Goal: Task Accomplishment & Management: Contribute content

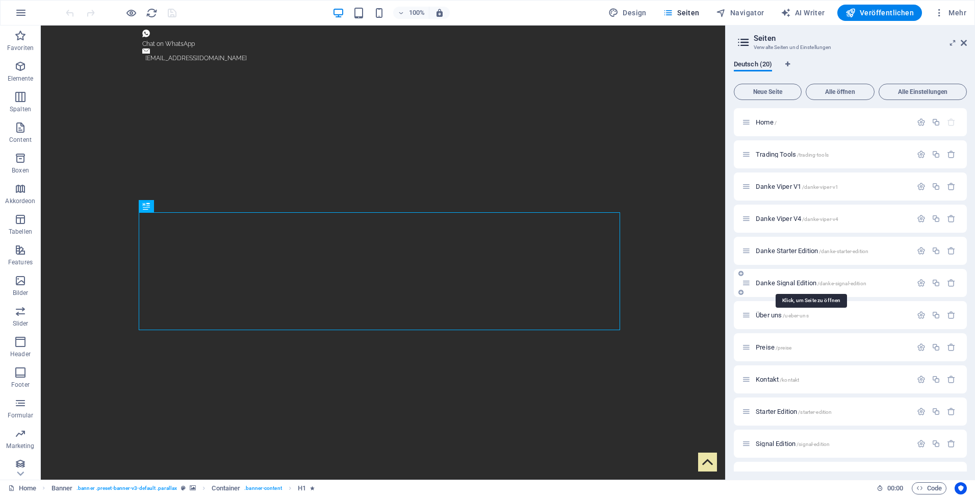
click at [766, 283] on span "Danke Signal Edition /danke-signal-edition" at bounding box center [811, 283] width 111 height 8
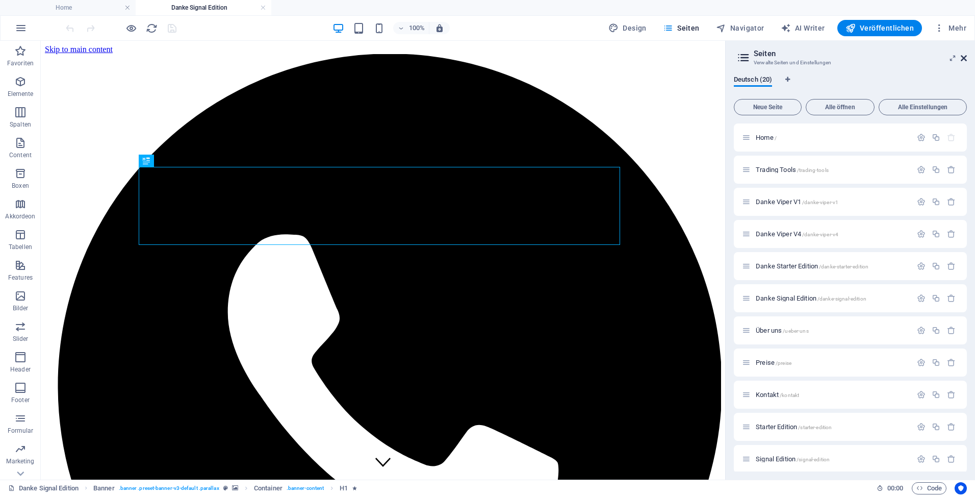
click at [0, 0] on icon at bounding box center [0, 0] width 0 height 0
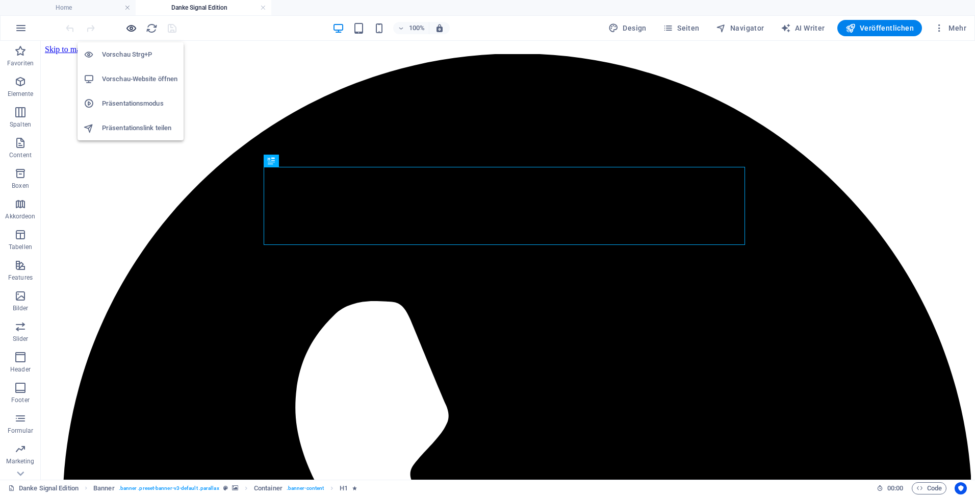
click at [131, 29] on icon "button" at bounding box center [131, 28] width 12 height 12
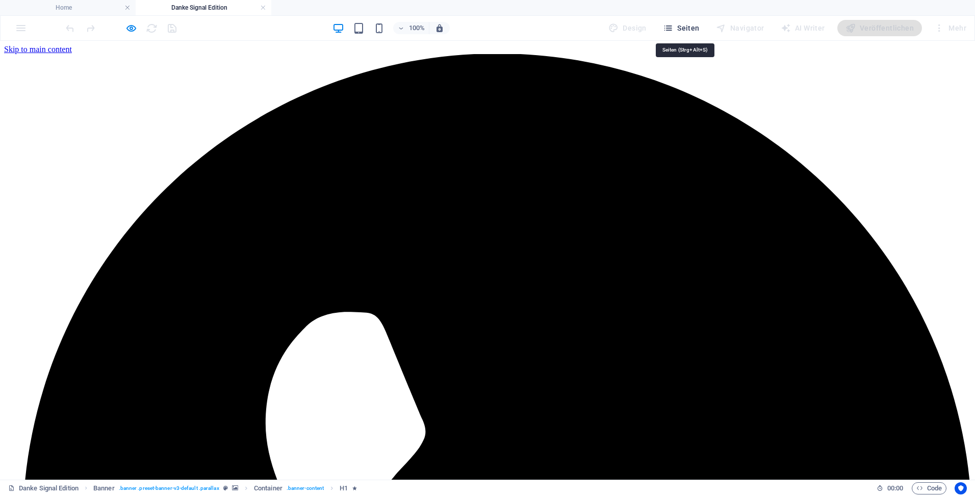
click at [678, 27] on span "Seiten" at bounding box center [681, 28] width 37 height 10
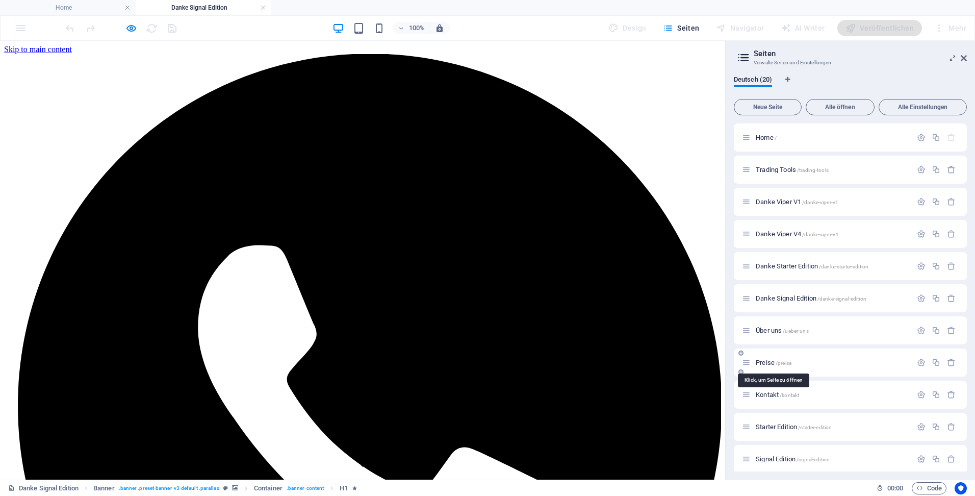
click at [766, 361] on span "Preise /preise" at bounding box center [774, 362] width 36 height 8
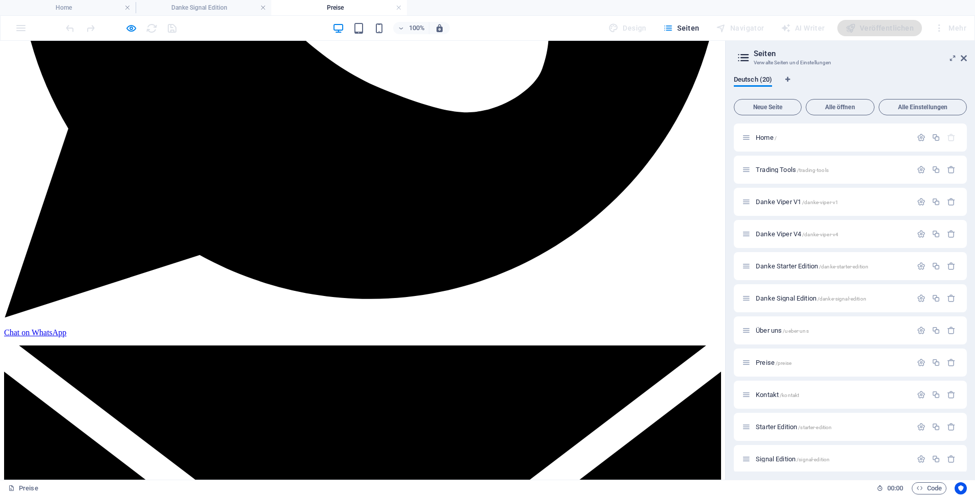
scroll to position [510, 0]
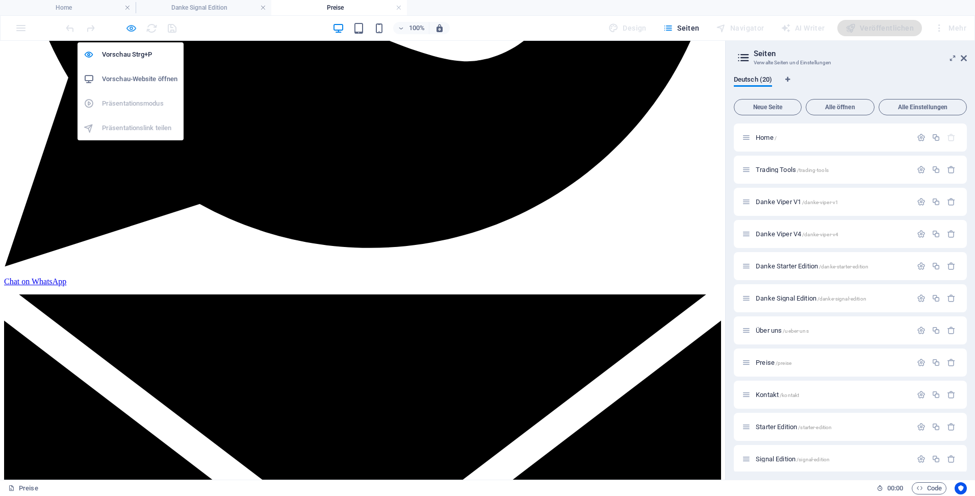
click at [128, 28] on icon "button" at bounding box center [131, 28] width 12 height 12
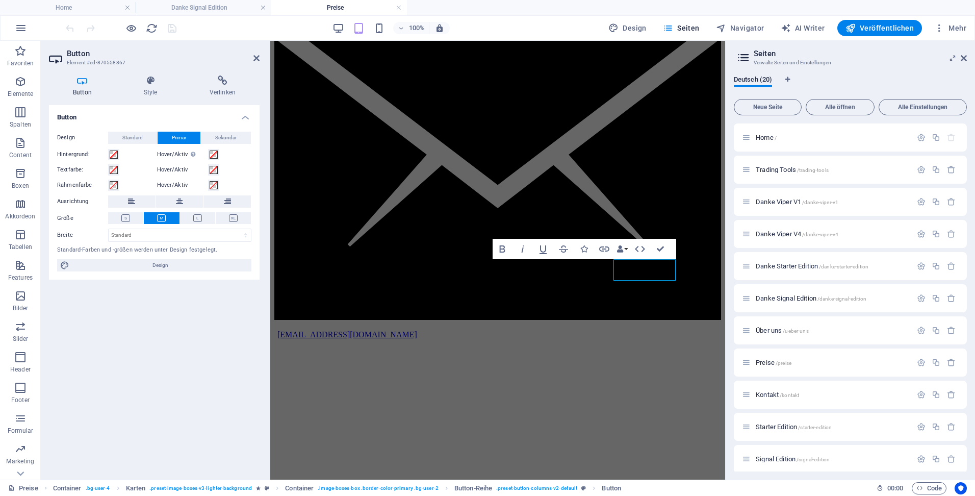
scroll to position [506, 0]
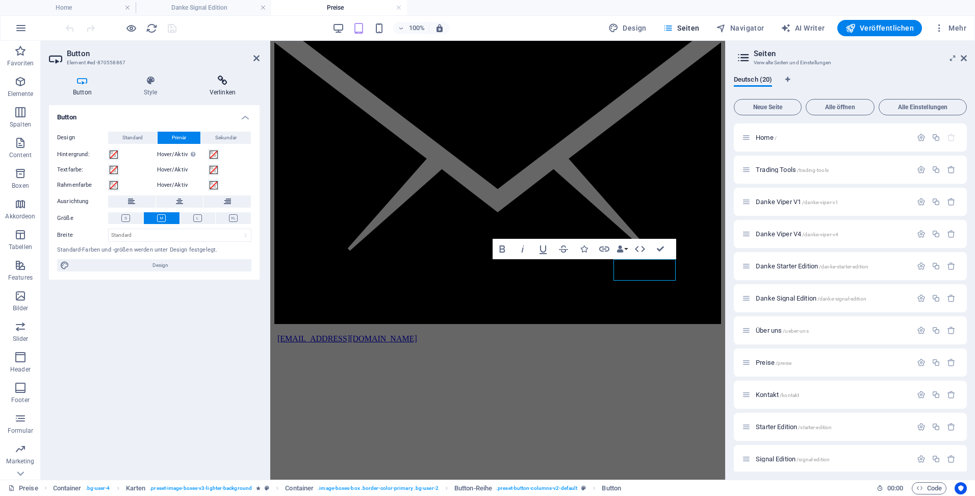
click at [219, 82] on icon at bounding box center [223, 80] width 74 height 10
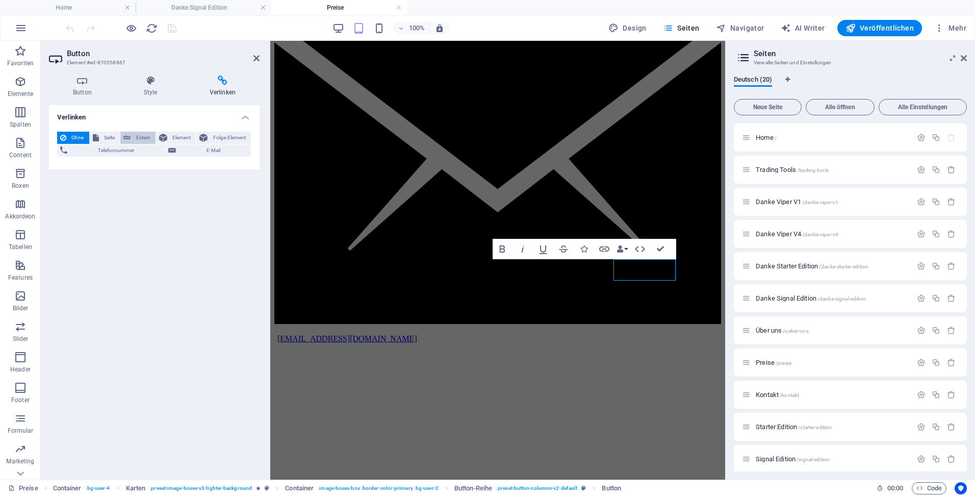
click at [138, 135] on span "Extern" at bounding box center [143, 138] width 19 height 12
select select "blank"
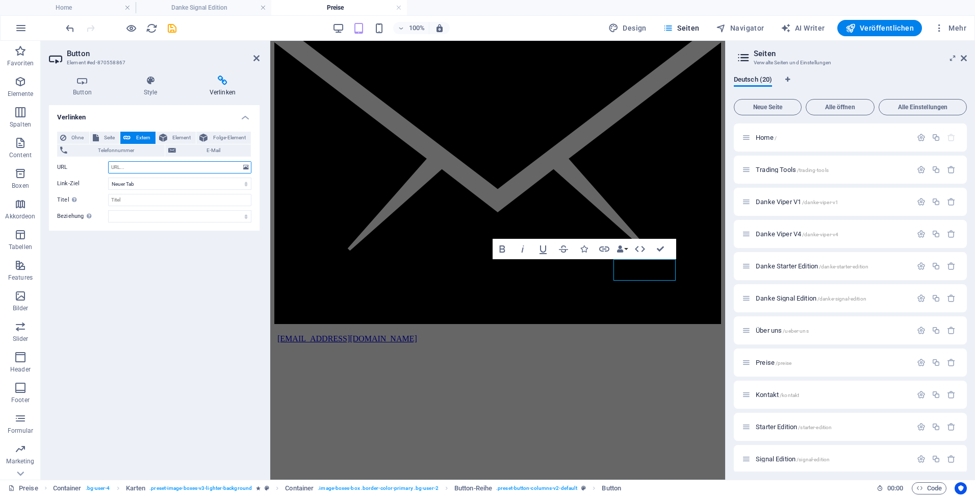
click at [150, 168] on input "URL" at bounding box center [179, 167] width 143 height 12
paste input "[URL][DOMAIN_NAME]"
type input "[URL][DOMAIN_NAME]"
click at [144, 197] on input "Titel Zusätzliche Linkbeschreibung, sollte nicht mit dem Linktext identisch sei…" at bounding box center [179, 200] width 143 height 12
type input "Jetzt sicher bestellen über Digistor24"
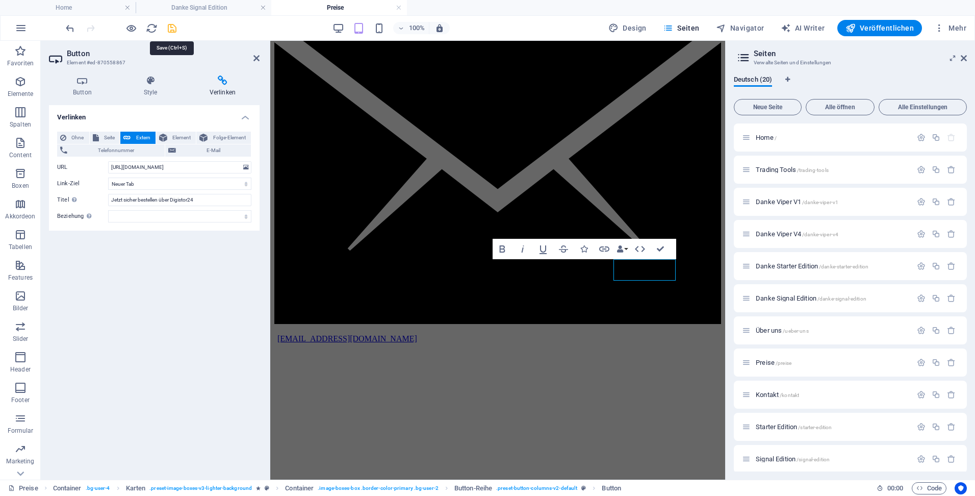
click at [174, 31] on icon "save" at bounding box center [172, 28] width 12 height 12
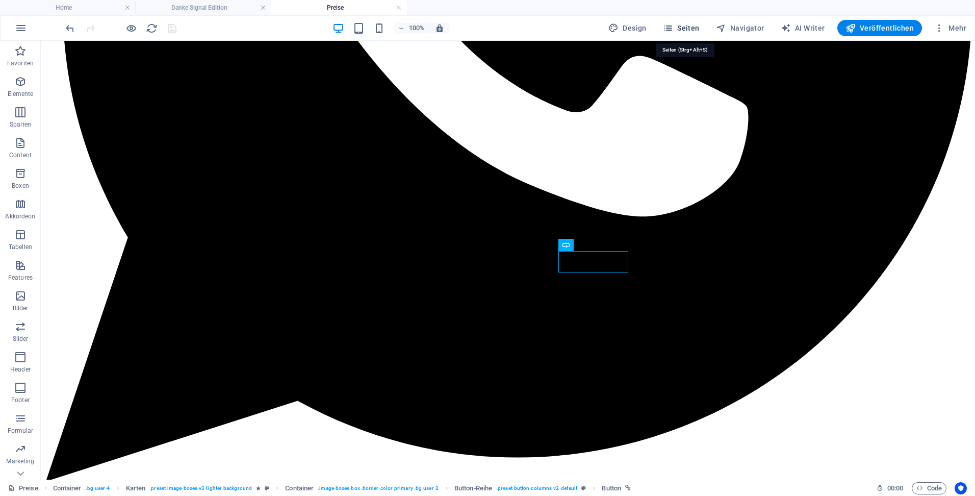
click at [673, 24] on icon "button" at bounding box center [668, 28] width 10 height 10
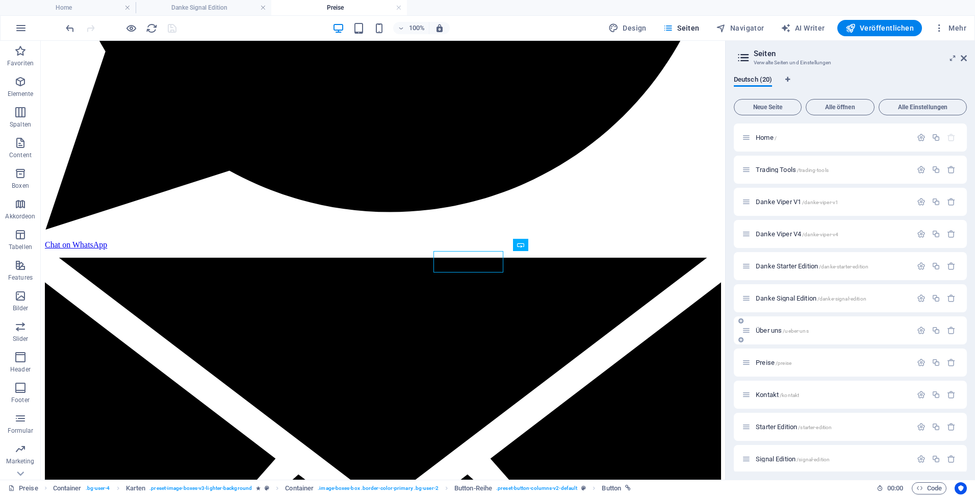
scroll to position [51, 0]
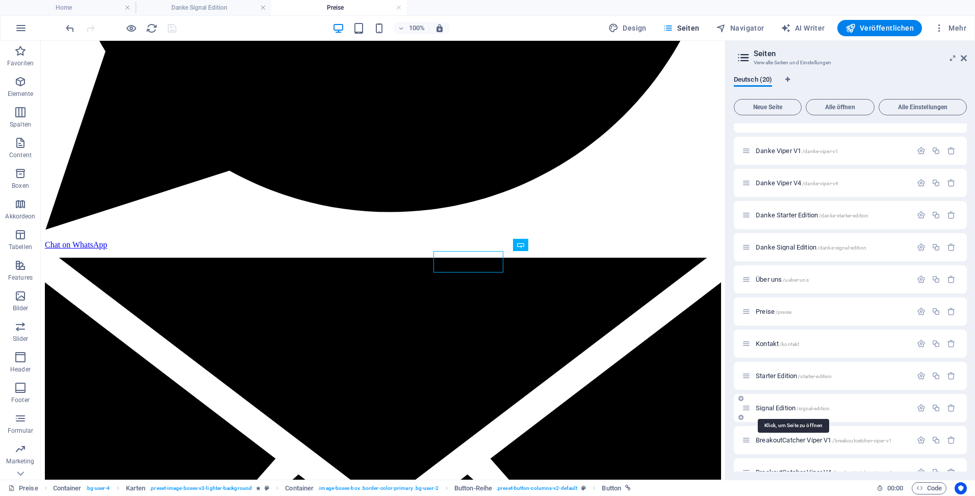
click at [769, 408] on span "Signal Edition /signal-edition" at bounding box center [793, 408] width 74 height 8
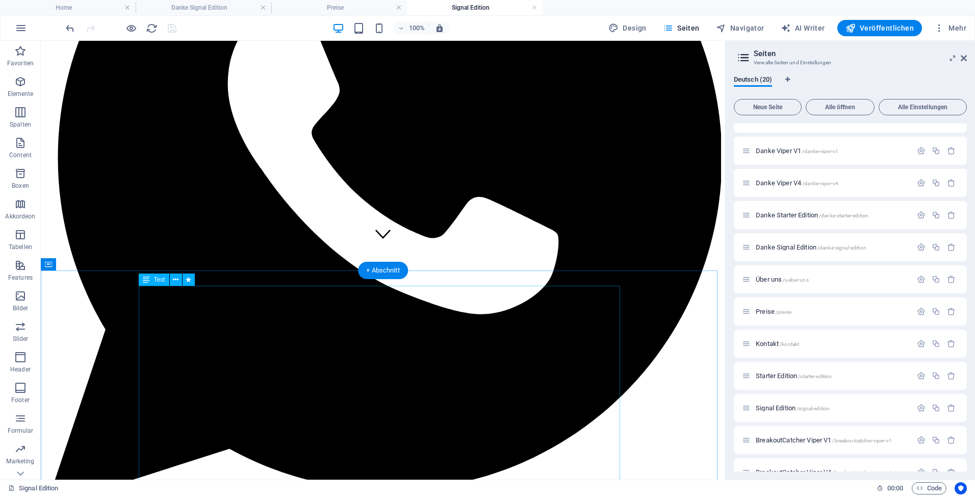
scroll to position [255, 0]
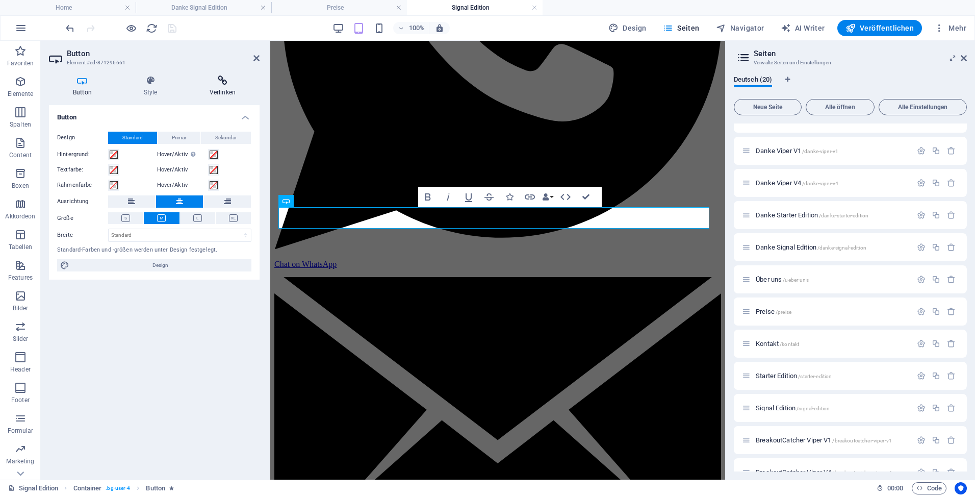
click at [225, 79] on icon at bounding box center [223, 80] width 74 height 10
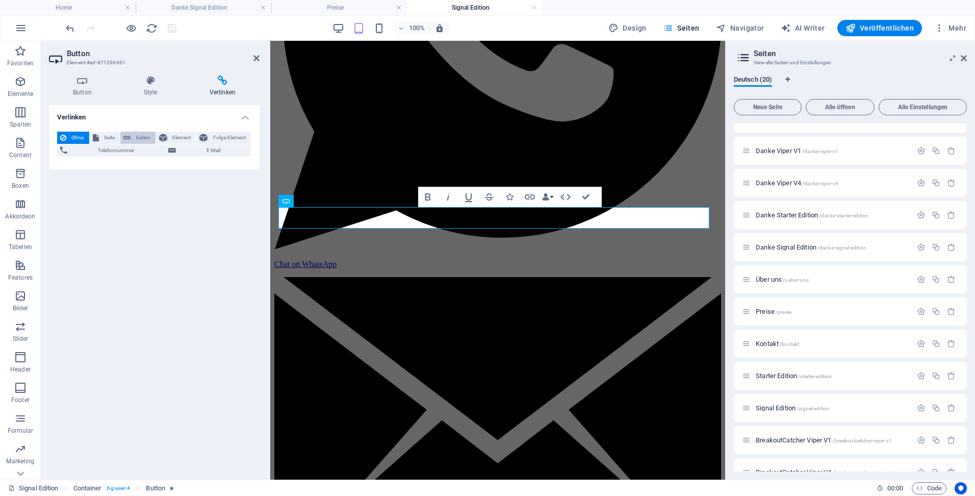
click at [129, 136] on icon at bounding box center [126, 138] width 7 height 12
select select "blank"
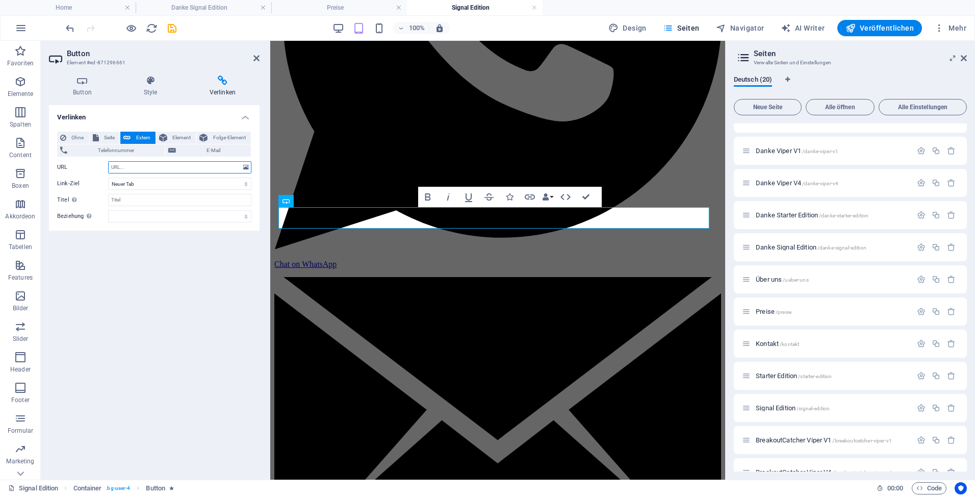
paste input "[URL][DOMAIN_NAME]"
type input "[URL][DOMAIN_NAME]"
click at [133, 200] on input "Titel Zusätzliche Linkbeschreibung, sollte nicht mit dem Linktext identisch sei…" at bounding box center [179, 200] width 143 height 12
type input "Jetzt sicher bestellen über Digistore24"
click at [173, 29] on icon "save" at bounding box center [172, 28] width 12 height 12
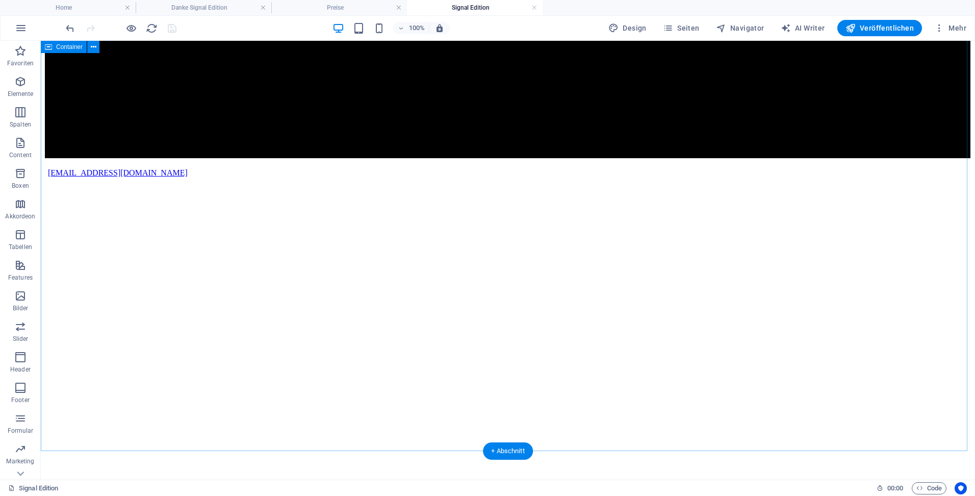
scroll to position [1530, 0]
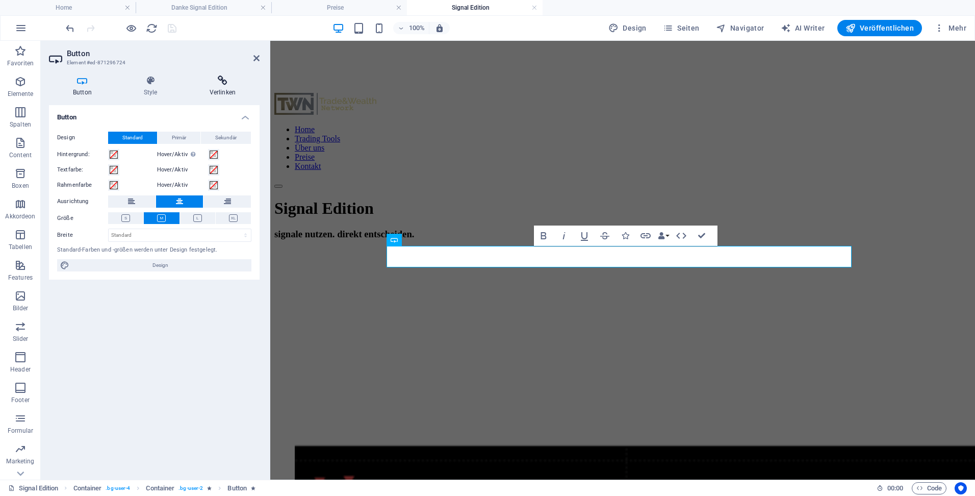
click at [218, 87] on h4 "Verlinken" at bounding box center [223, 85] width 74 height 21
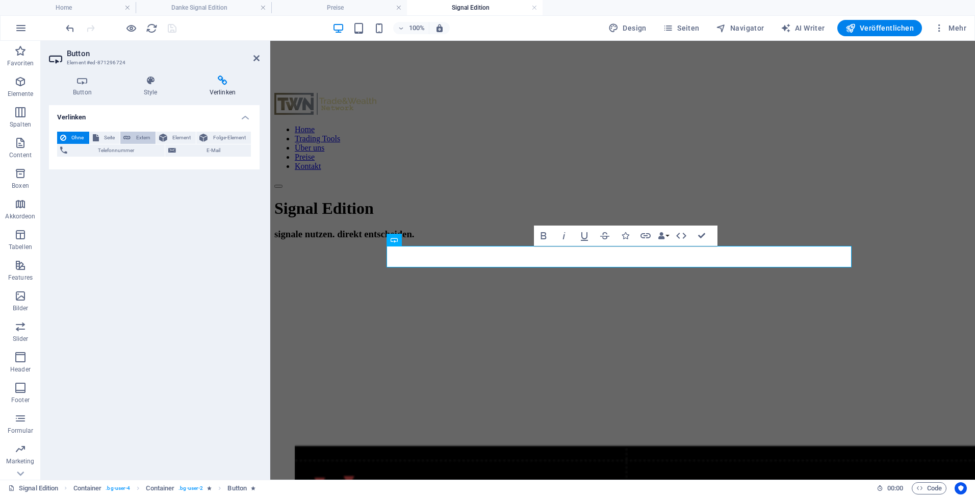
click at [134, 136] on span "Extern" at bounding box center [143, 138] width 19 height 12
select select "blank"
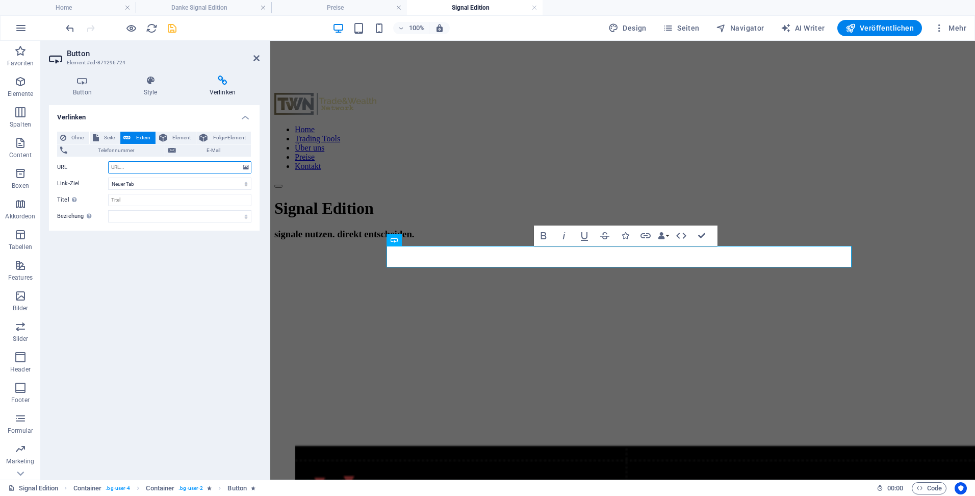
paste input "[URL][DOMAIN_NAME]"
type input "[URL][DOMAIN_NAME]"
click at [133, 200] on input "Titel Zusätzliche Linkbeschreibung, sollte nicht mit dem Linktext identisch sei…" at bounding box center [179, 200] width 143 height 12
type input "Jetzt sicher bestellen über Digistore24"
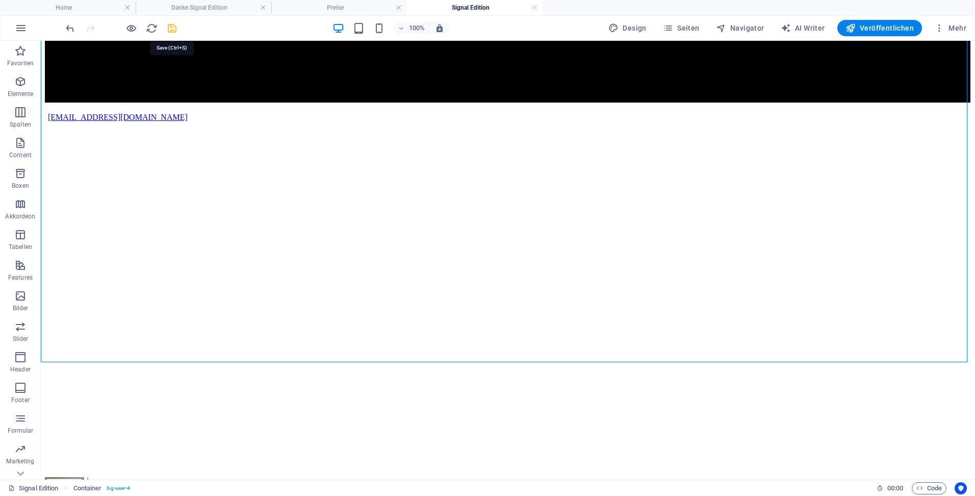
click at [173, 30] on icon "save" at bounding box center [172, 28] width 12 height 12
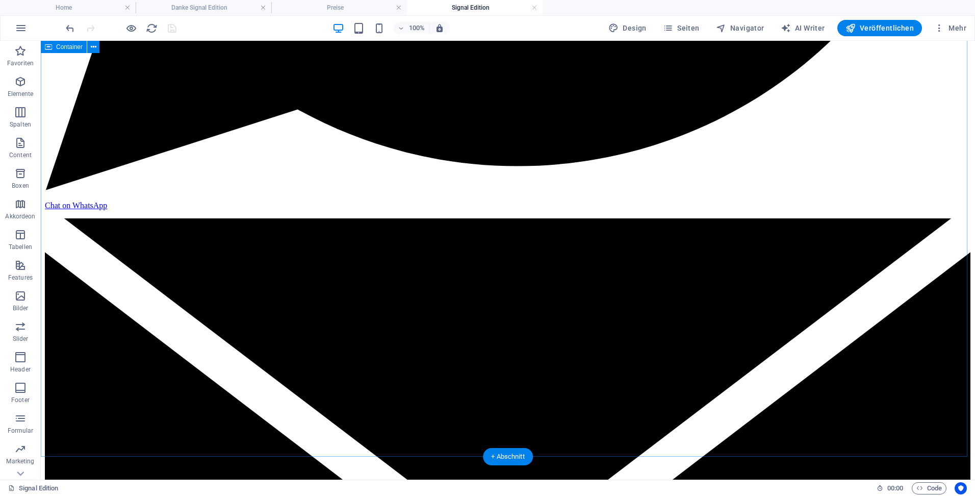
scroll to position [765, 0]
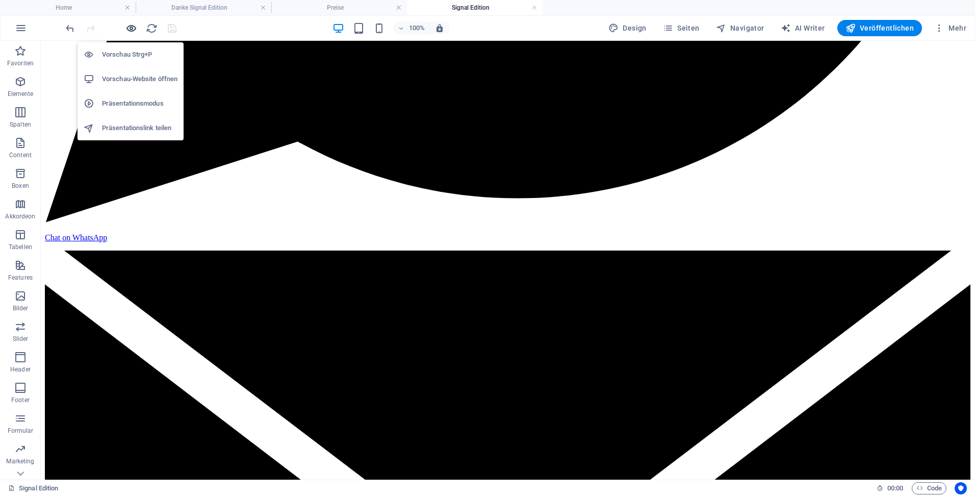
click at [126, 30] on icon "button" at bounding box center [131, 28] width 12 height 12
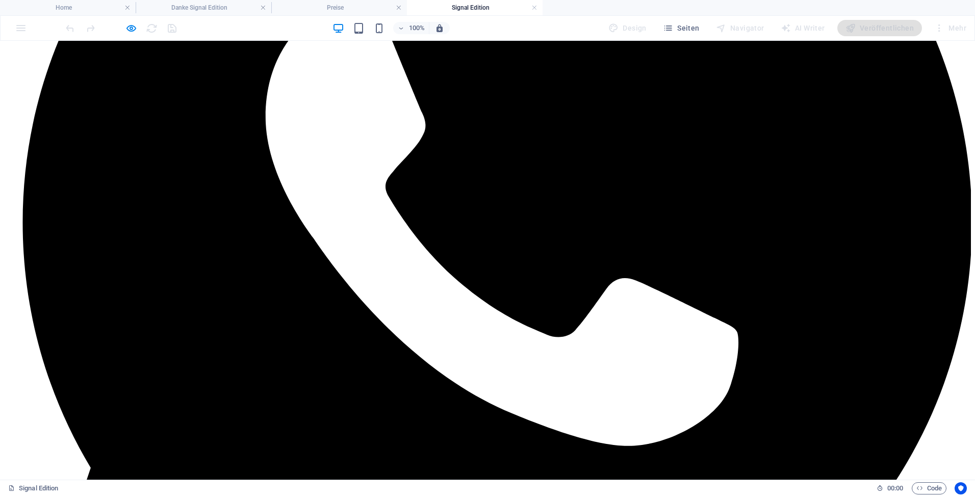
scroll to position [0, 0]
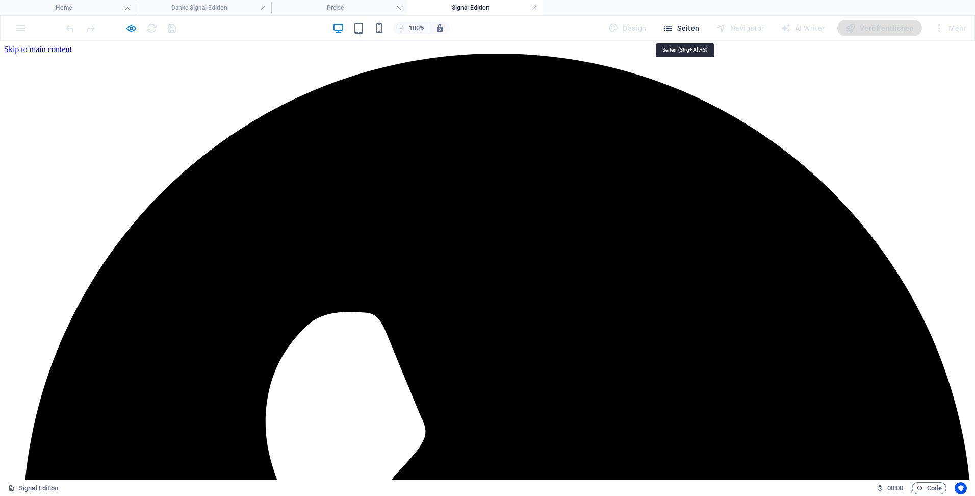
click at [673, 27] on icon "button" at bounding box center [668, 28] width 10 height 10
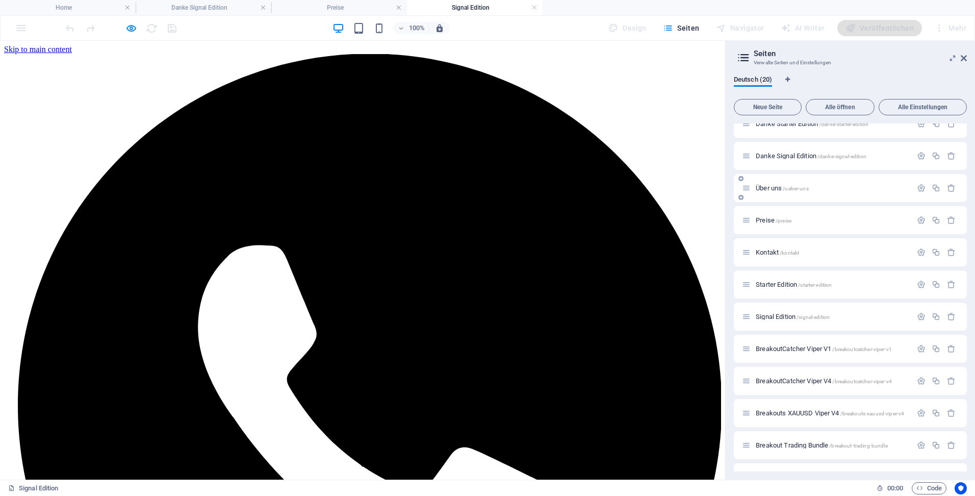
scroll to position [153, 0]
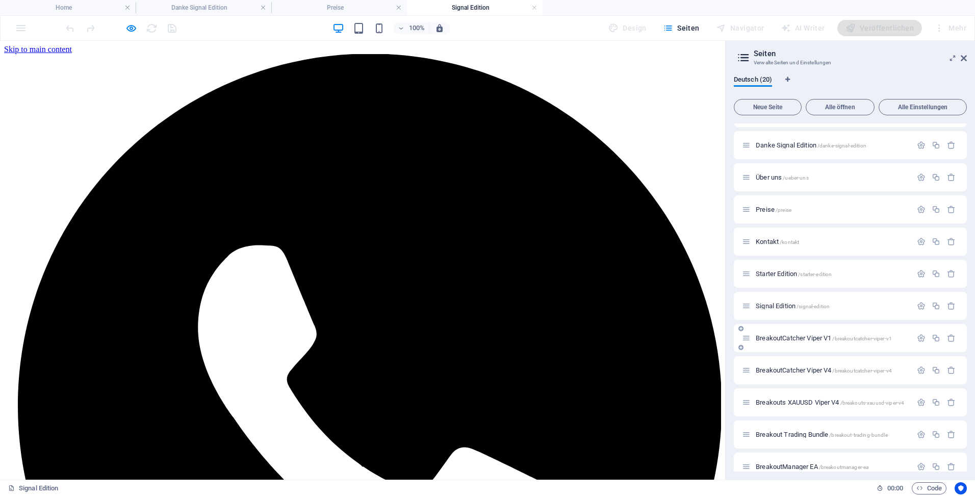
click at [780, 335] on span "BreakoutCatcher Viper V1 /breakoutcatcher-viper-v1" at bounding box center [824, 338] width 136 height 8
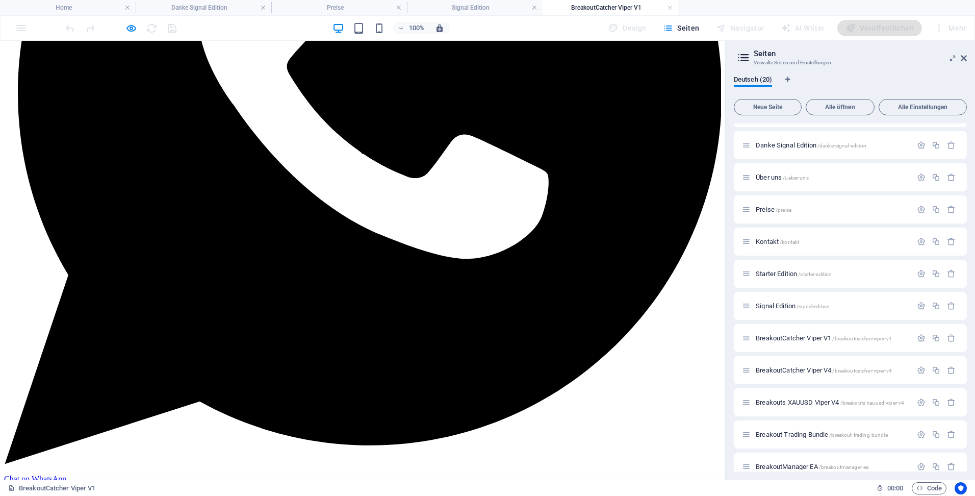
scroll to position [255, 0]
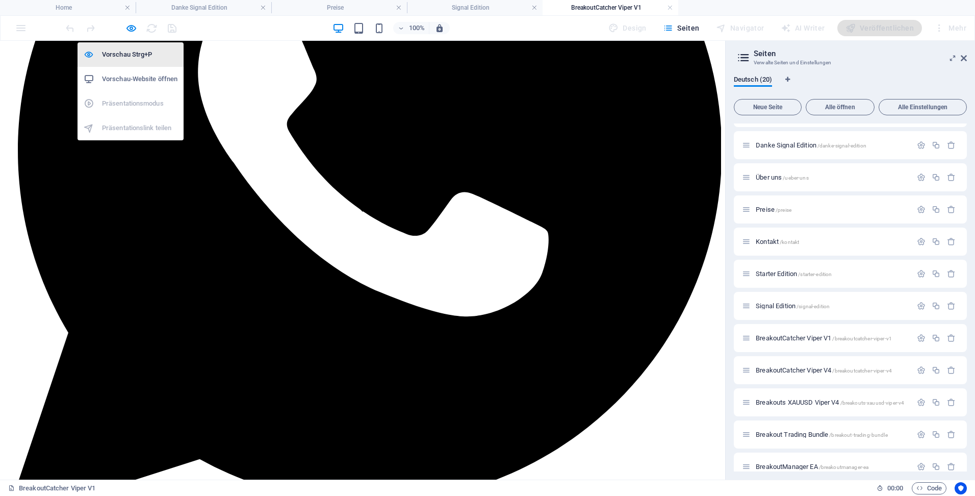
click at [127, 30] on icon "button" at bounding box center [131, 28] width 12 height 12
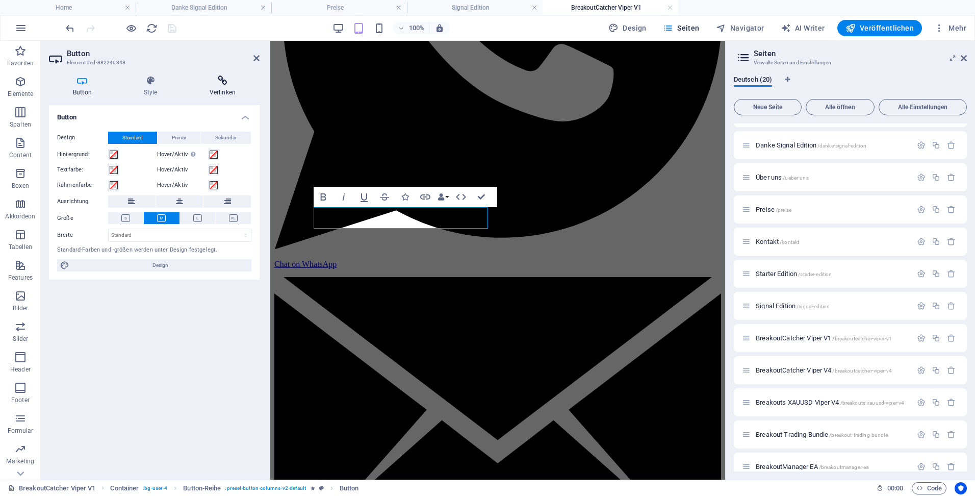
click at [217, 84] on icon at bounding box center [223, 80] width 74 height 10
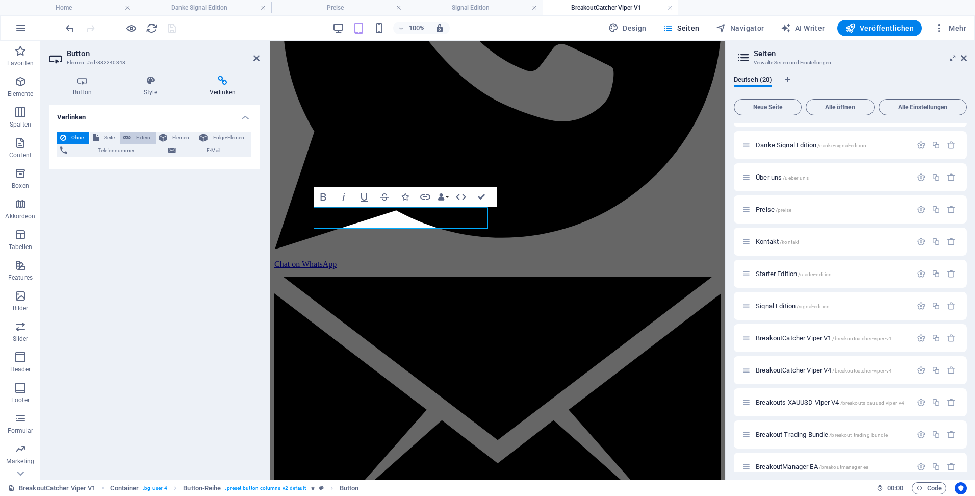
click at [139, 134] on span "Extern" at bounding box center [143, 138] width 19 height 12
select select "blank"
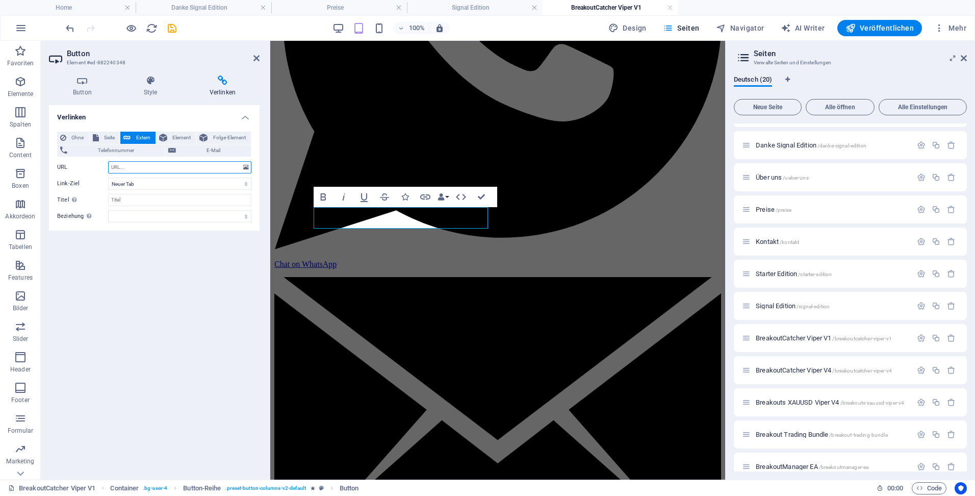
paste input "[URL][DOMAIN_NAME]"
type input "[URL][DOMAIN_NAME]"
click at [145, 200] on input "Titel Zusätzliche Linkbeschreibung, sollte nicht mit dem Linktext identisch sei…" at bounding box center [179, 200] width 143 height 12
click at [173, 25] on icon "save" at bounding box center [172, 28] width 12 height 12
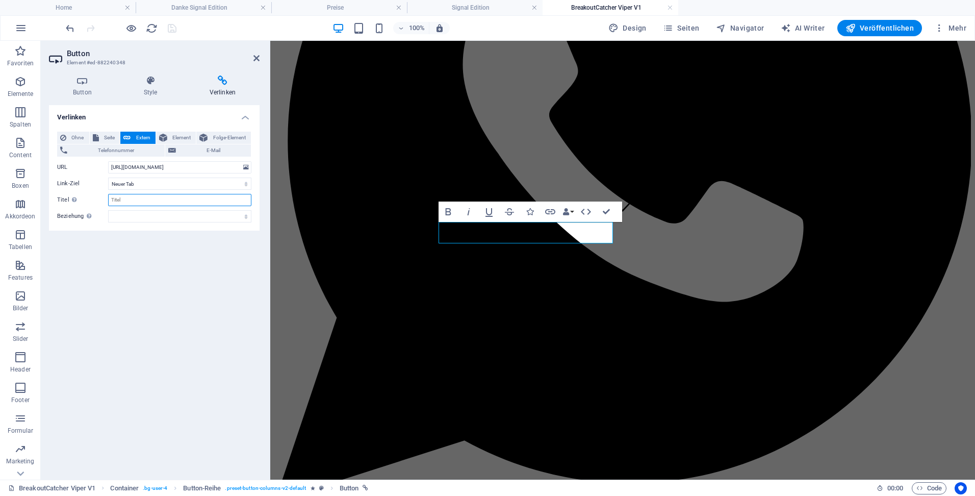
click at [149, 197] on input "Titel Zusätzliche Linkbeschreibung, sollte nicht mit dem Linktext identisch sei…" at bounding box center [179, 200] width 143 height 12
type input "Jetzt sicher bestellen über Digistore24"
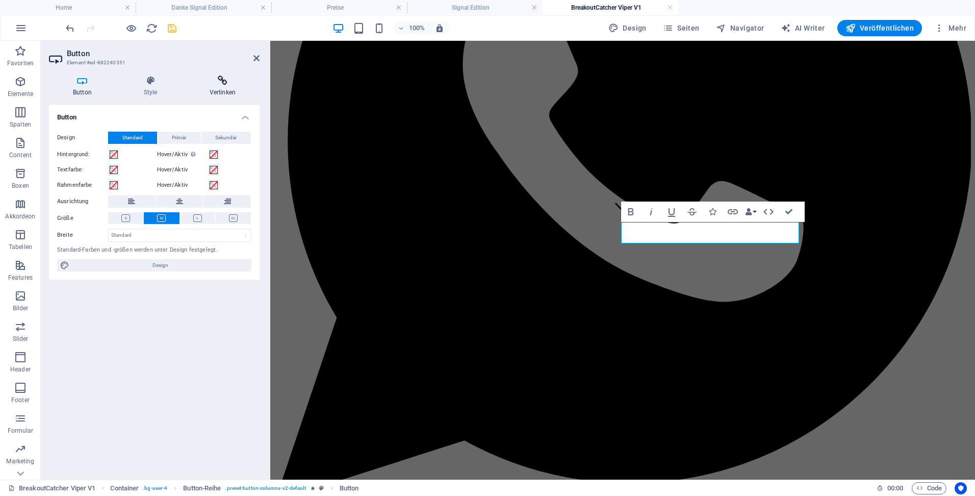
click at [220, 82] on icon at bounding box center [223, 80] width 74 height 10
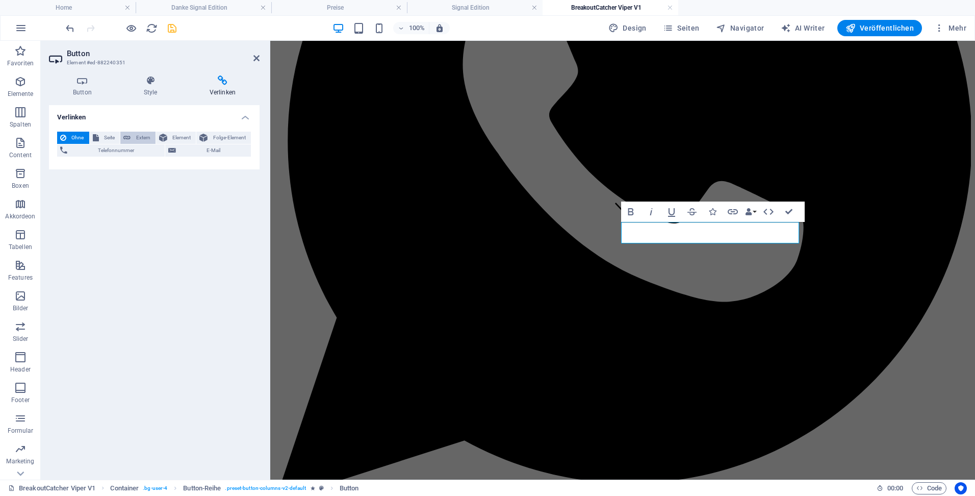
click at [138, 140] on span "Extern" at bounding box center [143, 138] width 19 height 12
select select "blank"
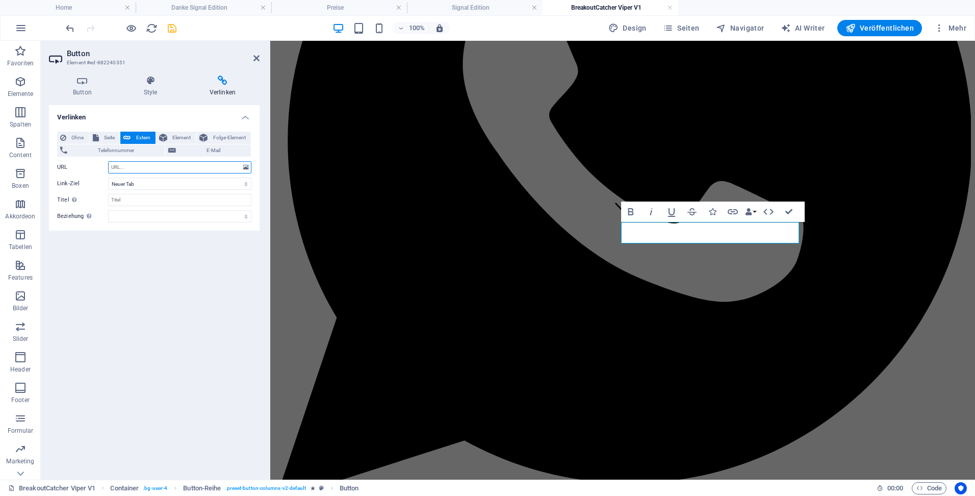
paste input "[URL][DOMAIN_NAME]"
type input "[URL][DOMAIN_NAME]"
click at [142, 199] on input "Titel Zusätzliche Linkbeschreibung, sollte nicht mit dem Linktext identisch sei…" at bounding box center [179, 200] width 143 height 12
type input "Jetzt sicher bestellen über Digistore24"
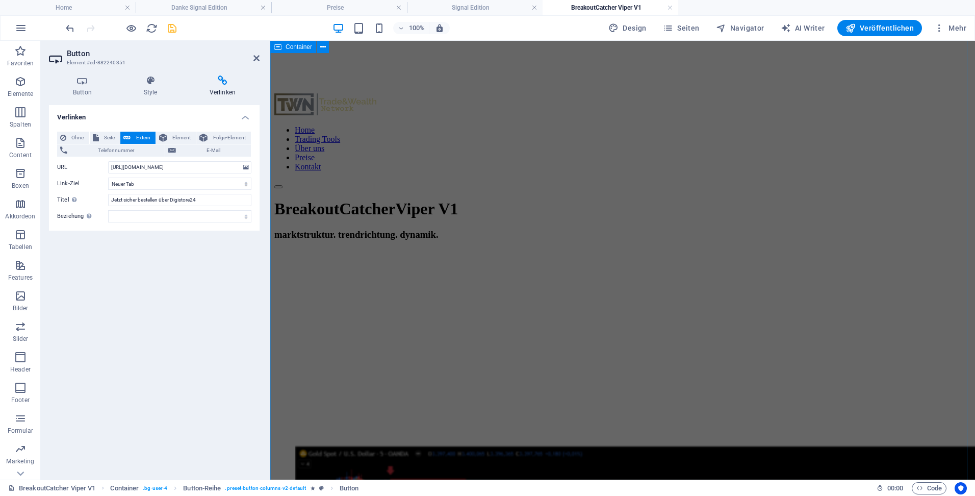
scroll to position [1530, 0]
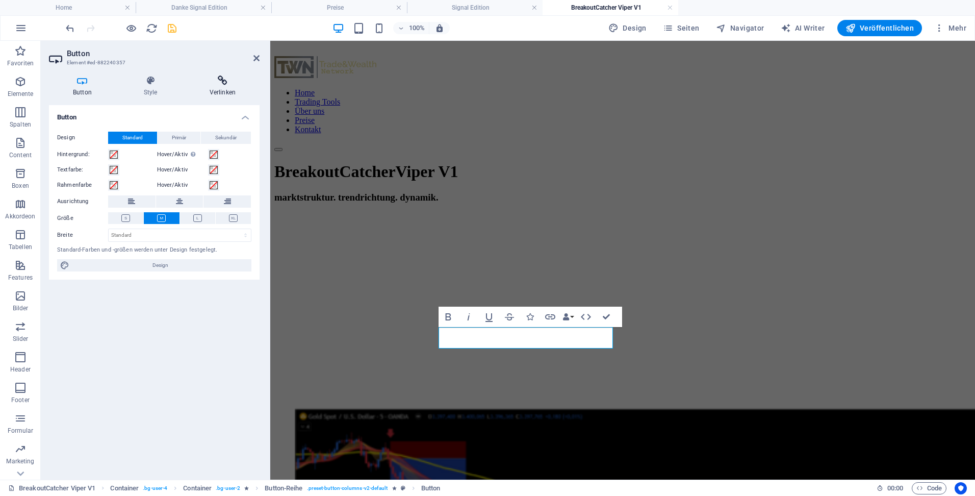
click at [222, 83] on icon at bounding box center [223, 80] width 74 height 10
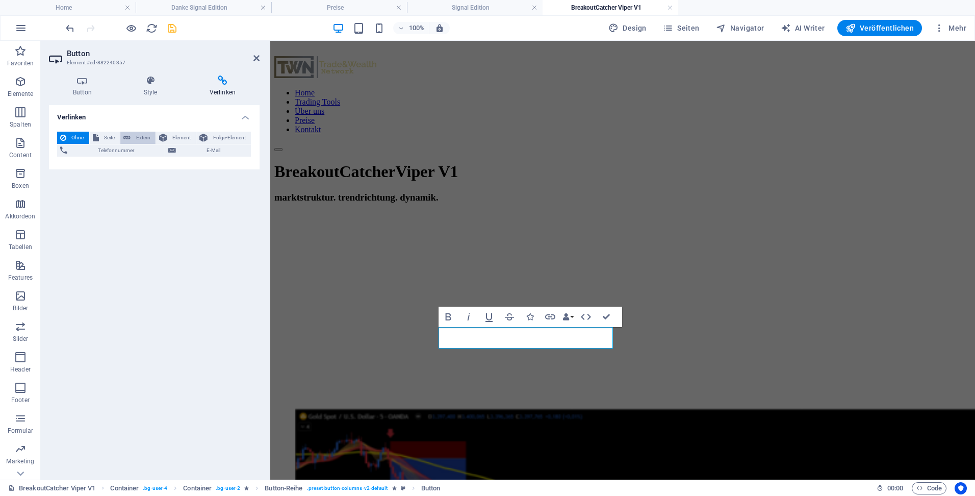
click at [144, 133] on span "Extern" at bounding box center [143, 138] width 19 height 12
select select "blank"
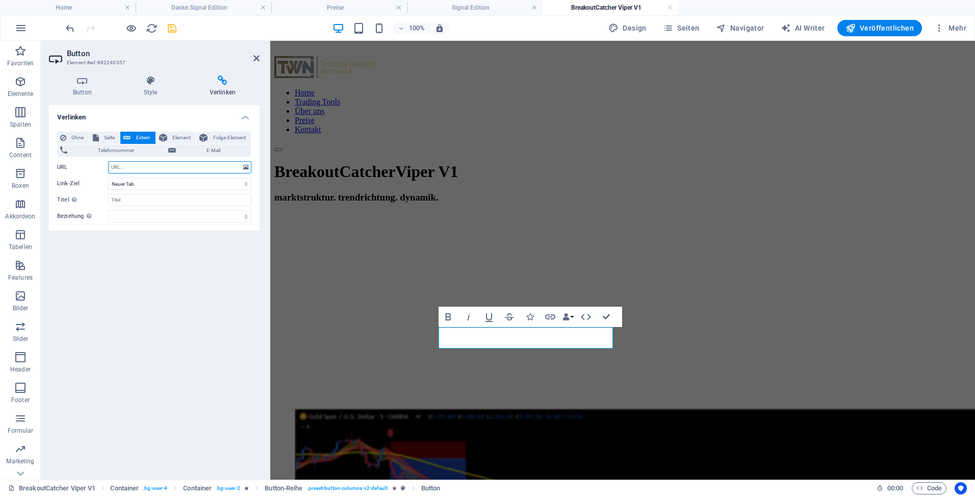
paste input "[URL][DOMAIN_NAME]"
type input "[URL][DOMAIN_NAME]"
click at [130, 197] on input "Titel Zusätzliche Linkbeschreibung, sollte nicht mit dem Linktext identisch sei…" at bounding box center [179, 200] width 143 height 12
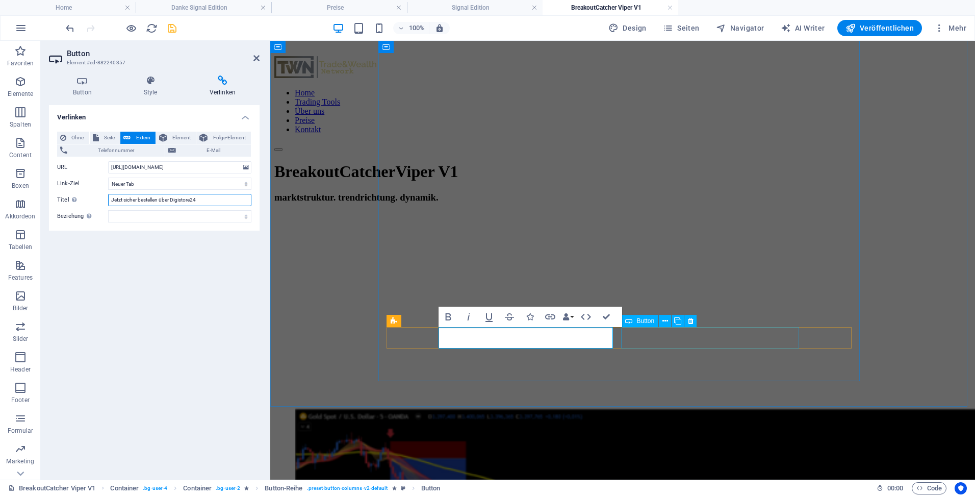
type input "Jetzt sicher bestellen über Digistore24"
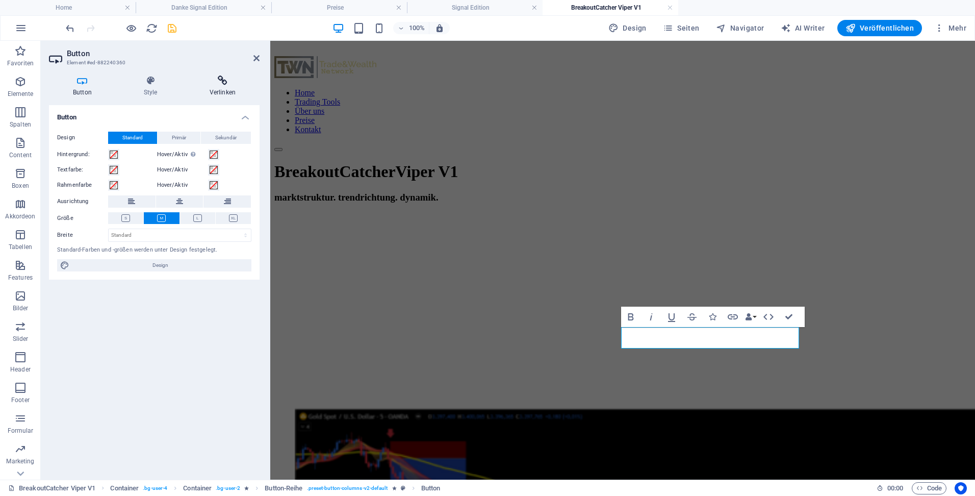
click at [221, 89] on h4 "Verlinken" at bounding box center [223, 85] width 74 height 21
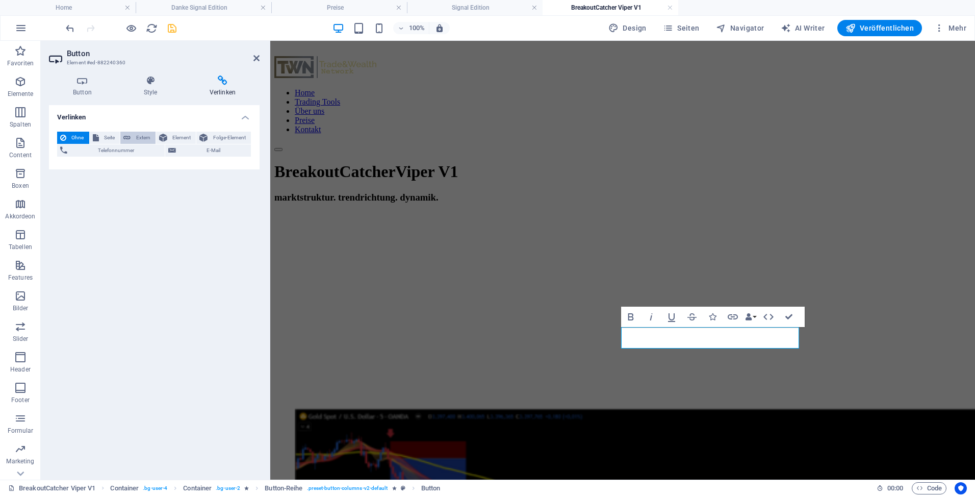
click at [143, 135] on span "Extern" at bounding box center [143, 138] width 19 height 12
select select "blank"
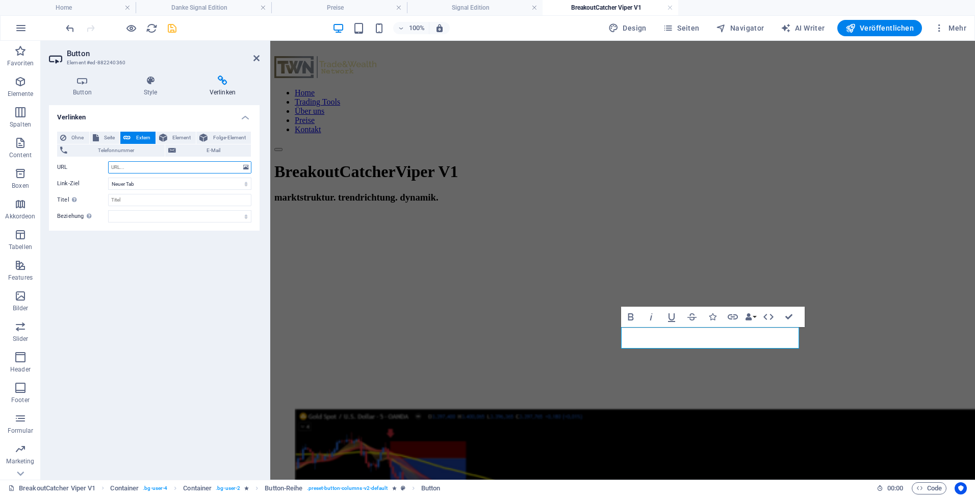
paste input "[URL][DOMAIN_NAME]"
type input "[URL][DOMAIN_NAME]"
click at [130, 196] on input "Titel Zusätzliche Linkbeschreibung, sollte nicht mit dem Linktext identisch sei…" at bounding box center [179, 200] width 143 height 12
type input "Jetzt sicher bestellen über Digistore24"
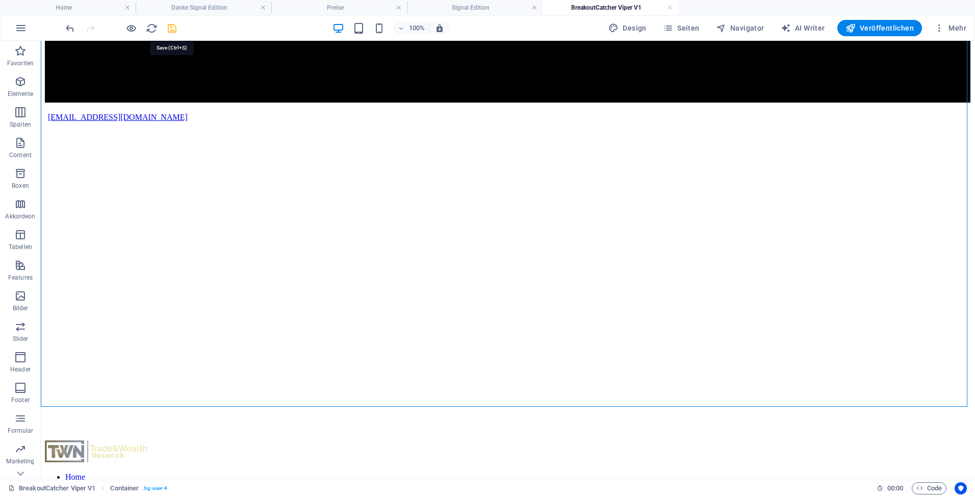
click at [170, 28] on icon "save" at bounding box center [172, 28] width 12 height 12
click at [328, 10] on h4 "Preise" at bounding box center [339, 7] width 136 height 11
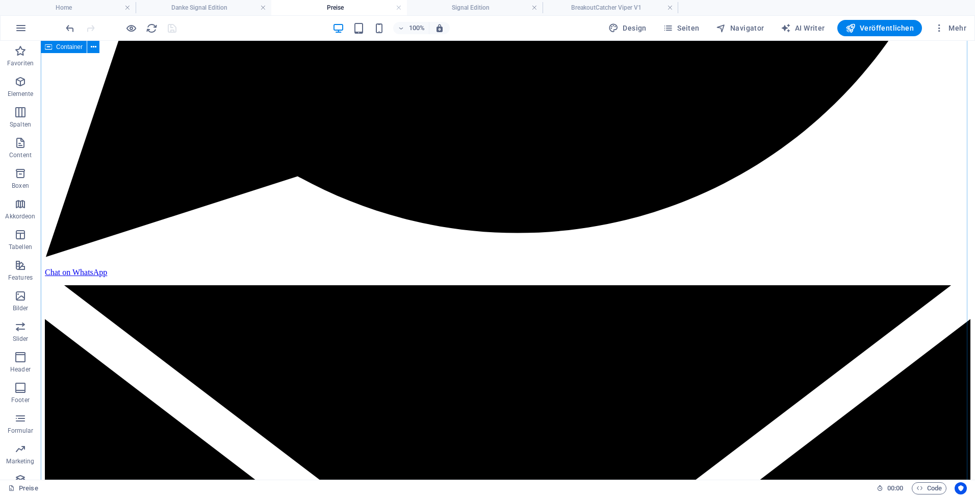
scroll to position [761, 0]
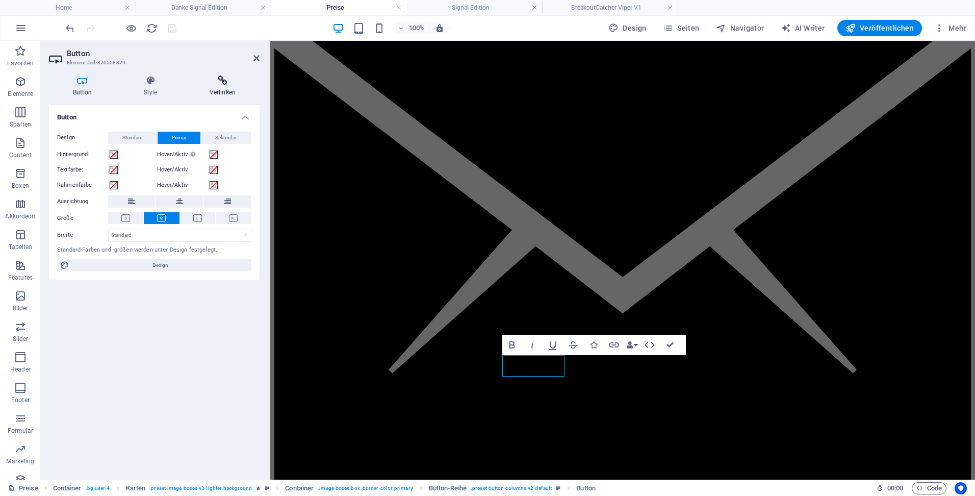
click at [215, 86] on h4 "Verlinken" at bounding box center [223, 85] width 74 height 21
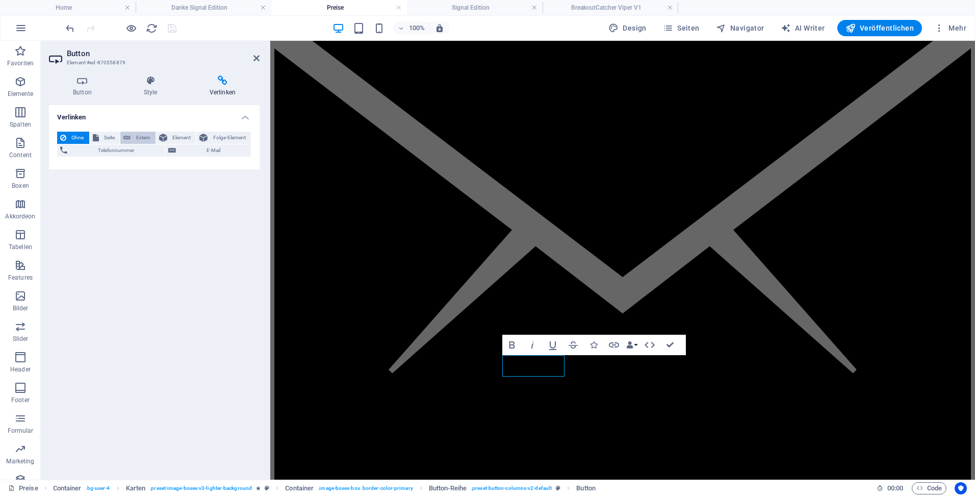
click at [141, 138] on span "Extern" at bounding box center [143, 138] width 19 height 12
select select "blank"
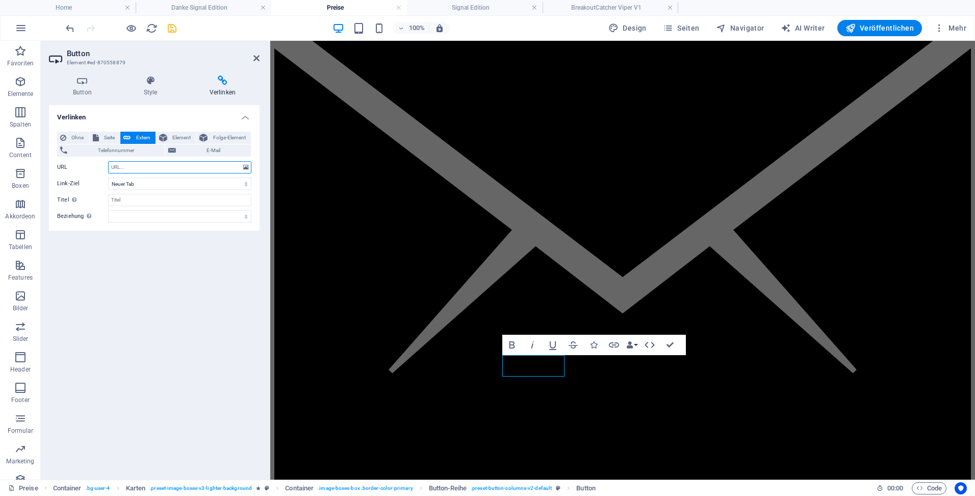
paste input "[URL][DOMAIN_NAME]"
type input "[URL][DOMAIN_NAME]"
click at [144, 198] on input "Titel Zusätzliche Linkbeschreibung, sollte nicht mit dem Linktext identisch sei…" at bounding box center [179, 200] width 143 height 12
type input "Jetzt sicher bestellen über Digistore24"
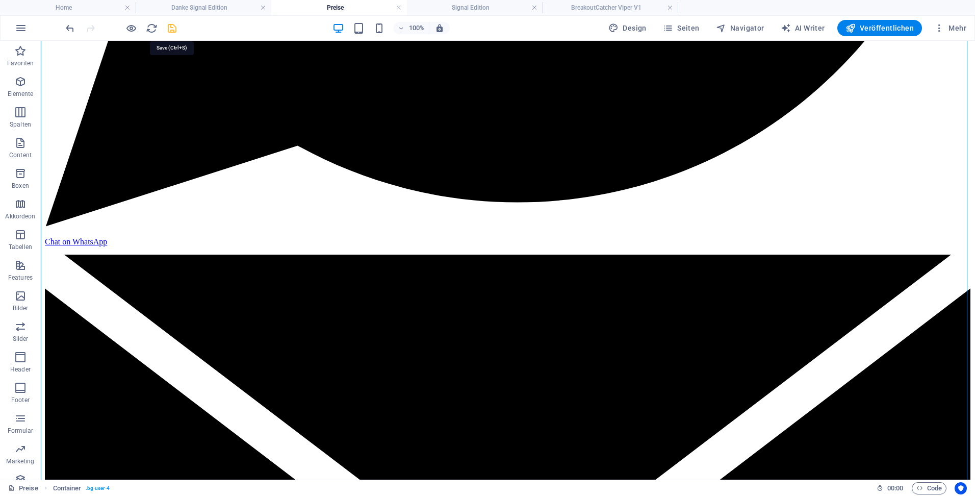
click at [172, 24] on icon "save" at bounding box center [172, 28] width 12 height 12
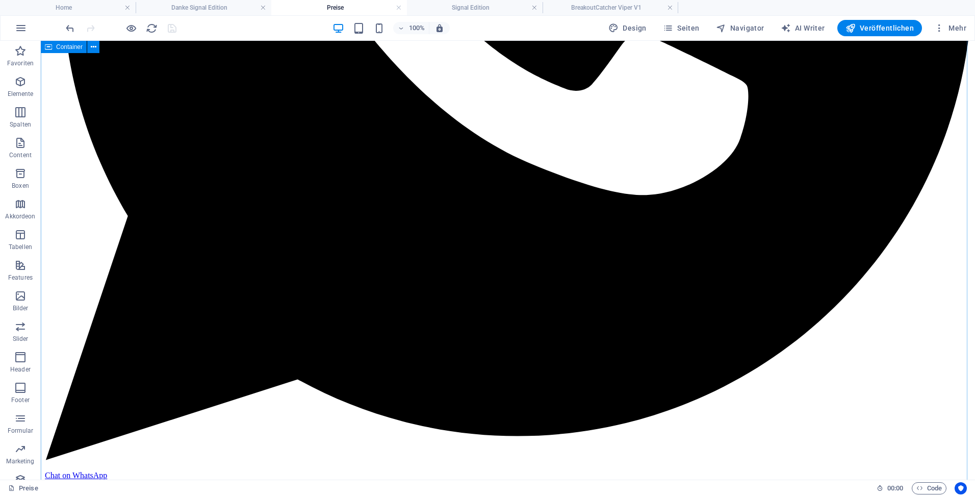
scroll to position [455, 0]
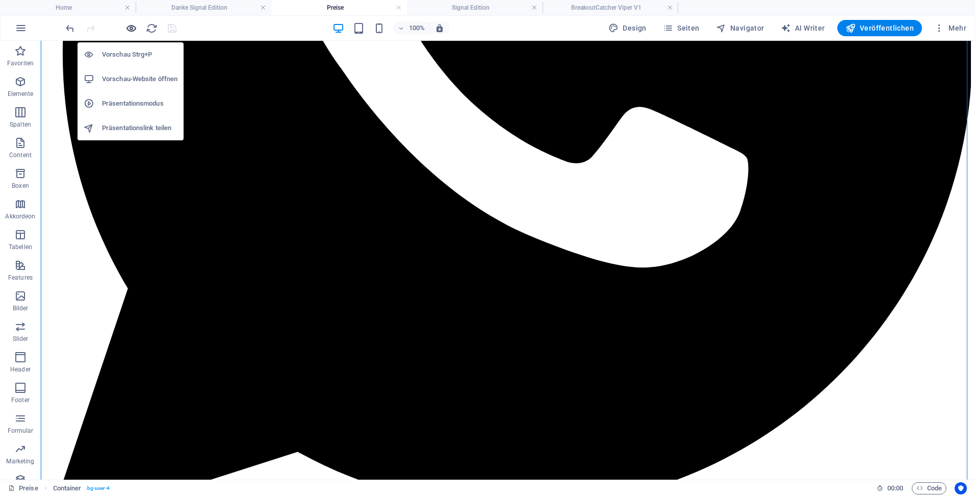
click at [132, 29] on icon "button" at bounding box center [131, 28] width 12 height 12
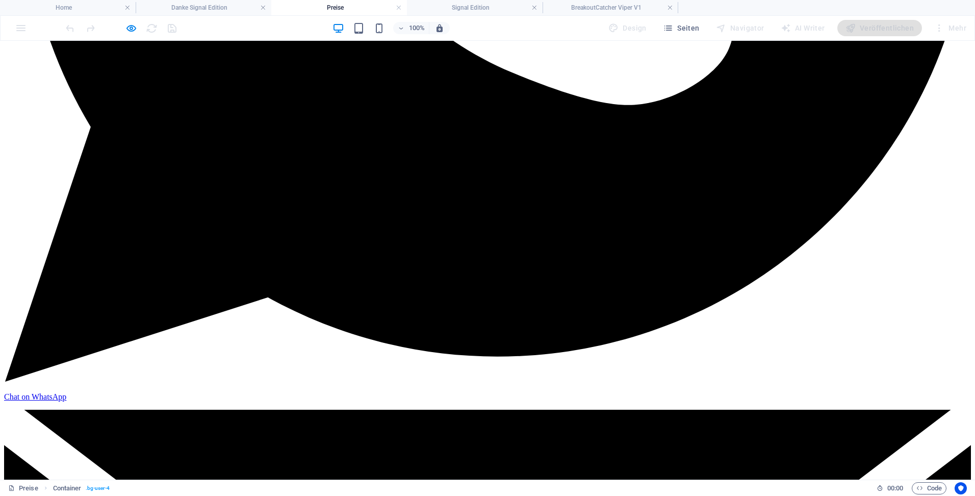
scroll to position [710, 0]
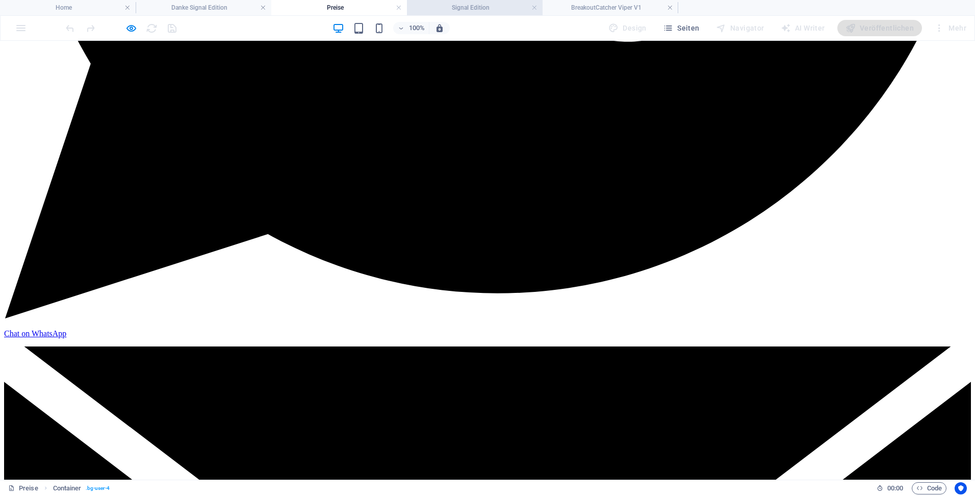
click at [477, 4] on h4 "Signal Edition" at bounding box center [475, 7] width 136 height 11
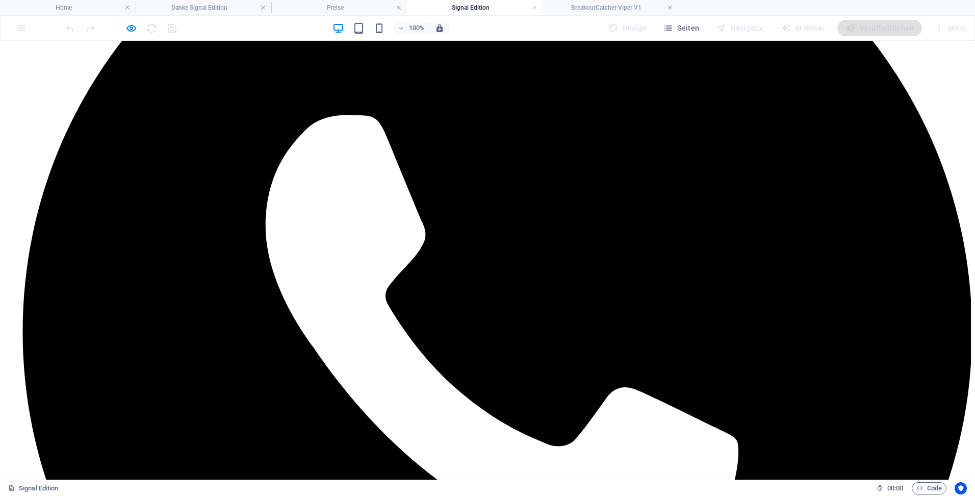
scroll to position [0, 0]
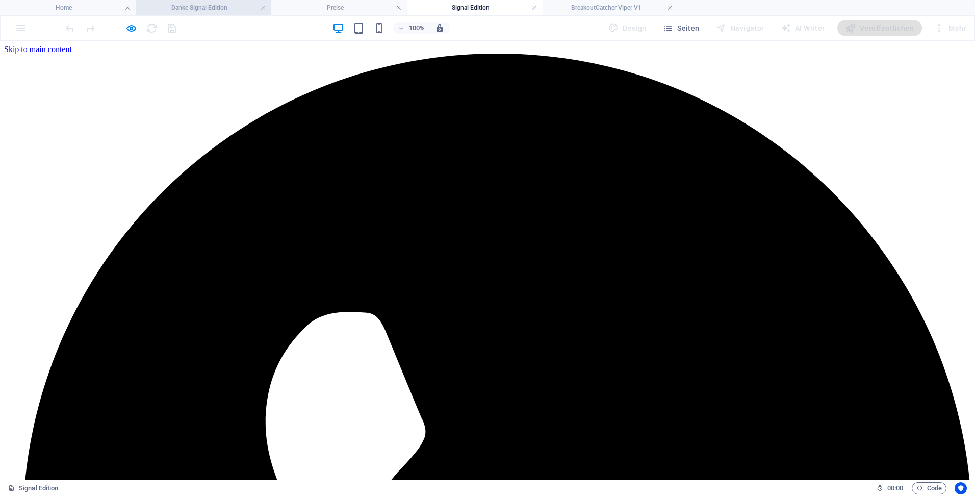
click at [223, 6] on h4 "Danke Signal Edition" at bounding box center [204, 7] width 136 height 11
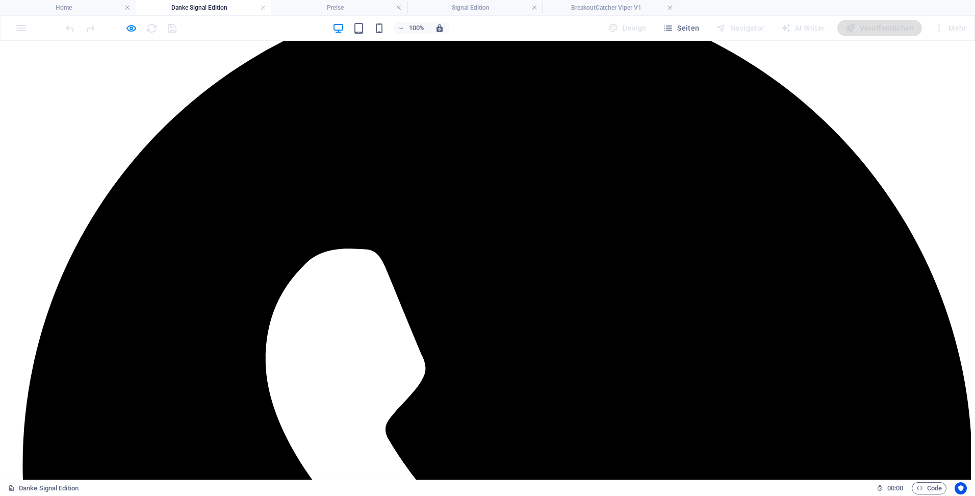
scroll to position [204, 0]
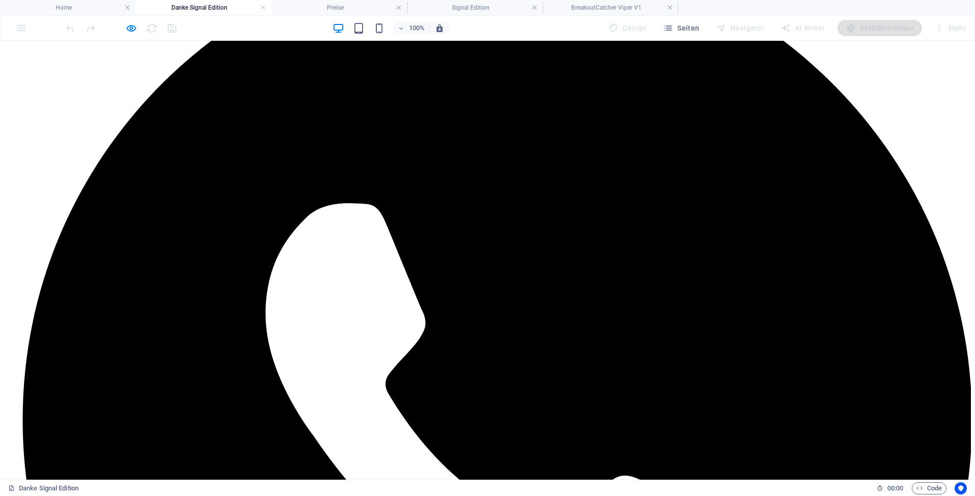
scroll to position [0, 0]
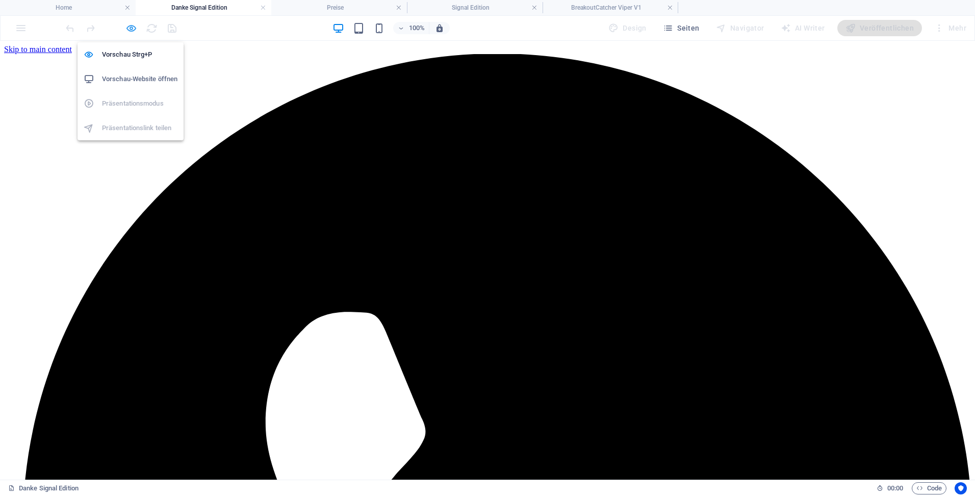
click at [130, 28] on icon "button" at bounding box center [131, 28] width 12 height 12
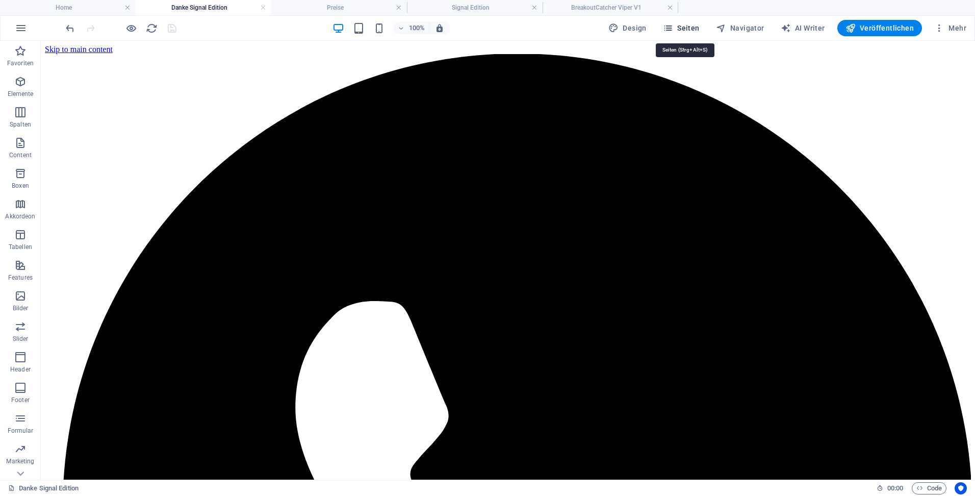
click at [673, 27] on icon "button" at bounding box center [668, 28] width 10 height 10
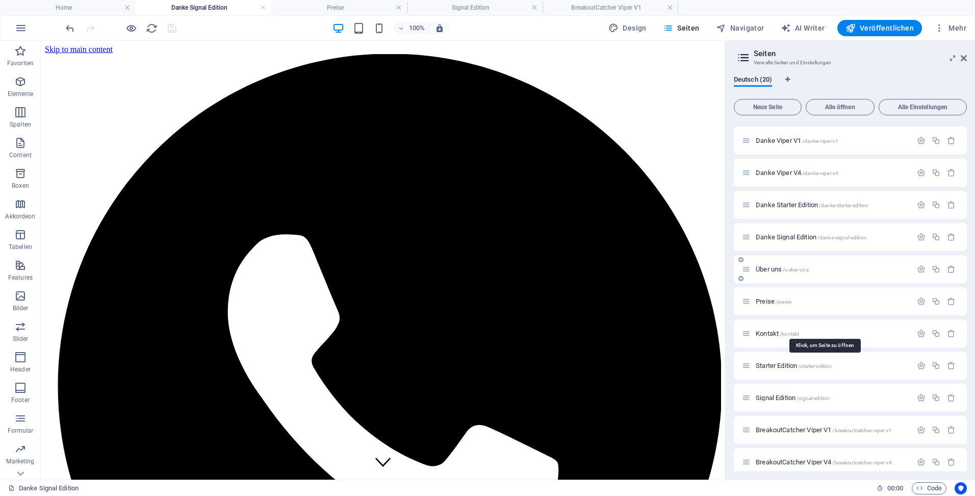
scroll to position [204, 0]
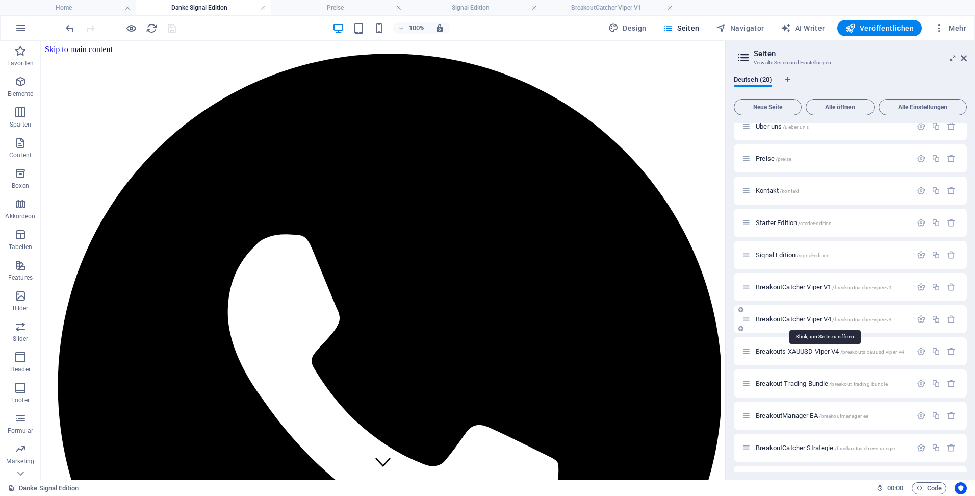
click at [778, 318] on span "BreakoutCatcher Viper V4 /breakoutcatcher-viper-v4" at bounding box center [824, 319] width 136 height 8
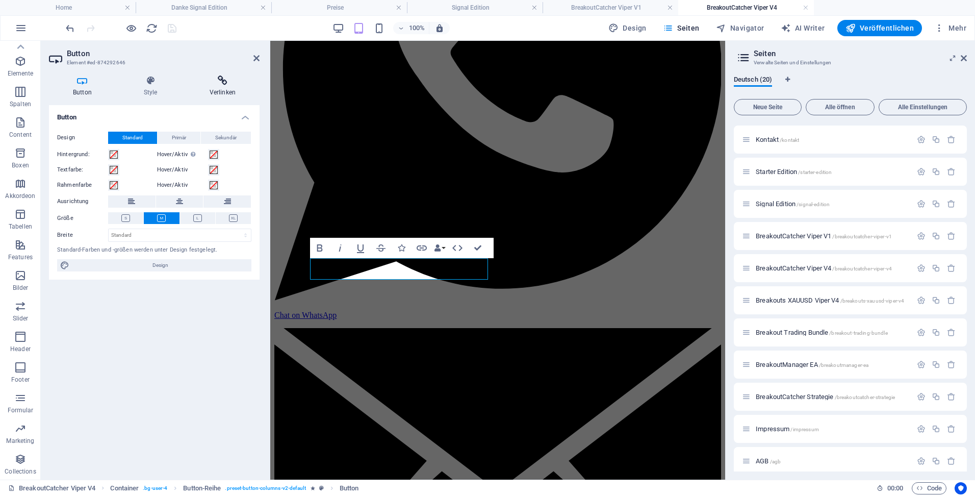
click at [224, 87] on h4 "Verlinken" at bounding box center [223, 85] width 74 height 21
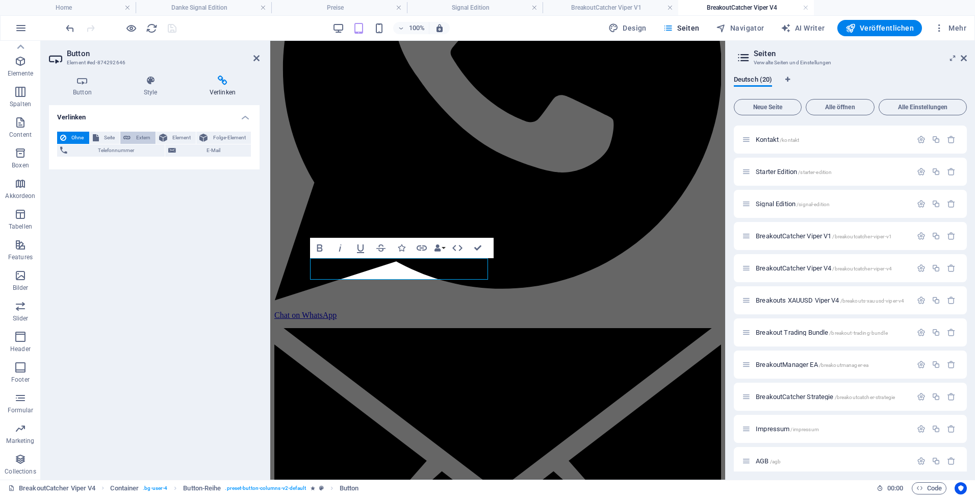
click at [136, 135] on span "Extern" at bounding box center [143, 138] width 19 height 12
select select "blank"
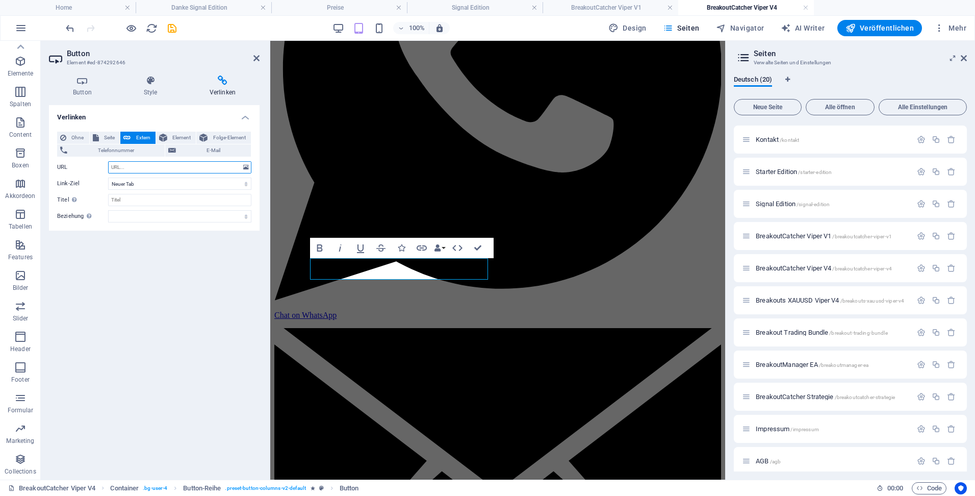
paste input "[URL][DOMAIN_NAME]"
type input "[URL][DOMAIN_NAME]"
click at [150, 196] on input "Titel Zusätzliche Linkbeschreibung, sollte nicht mit dem Linktext identisch sei…" at bounding box center [179, 200] width 143 height 12
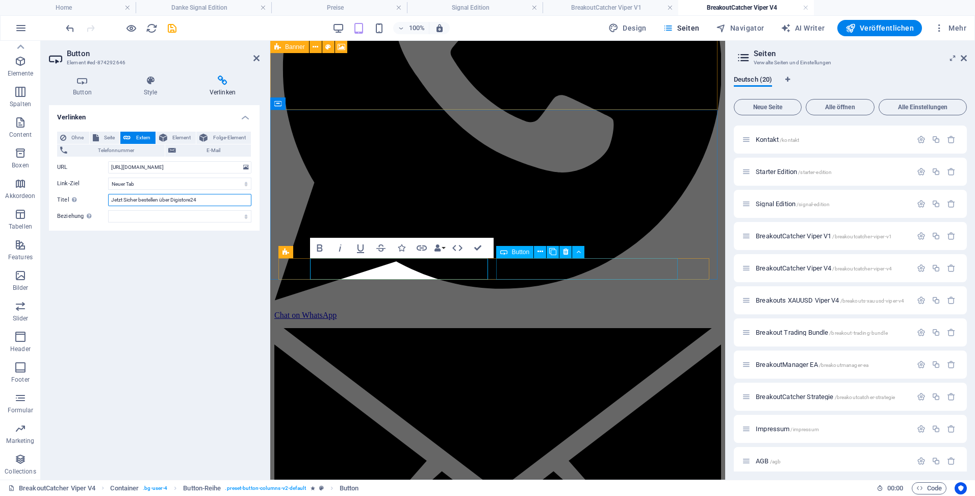
type input "Jetzt Sicher bestellen über Digistore24"
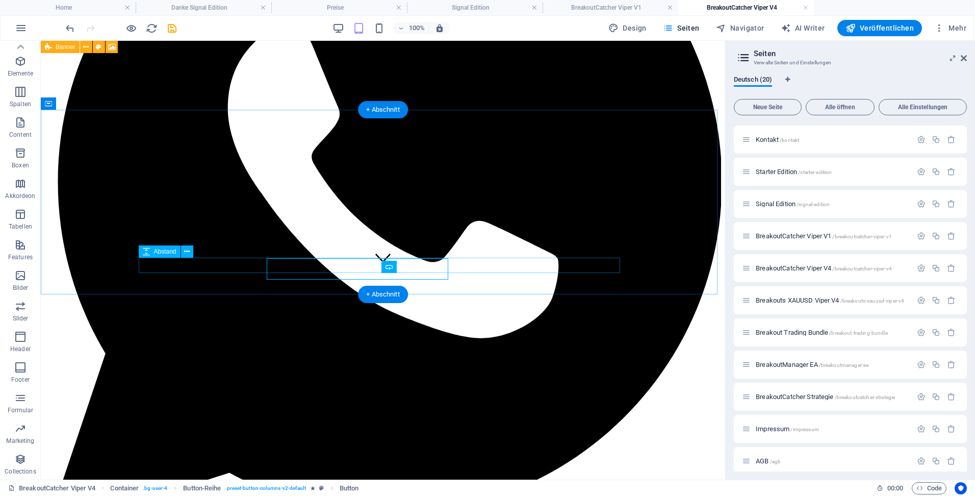
select select "px"
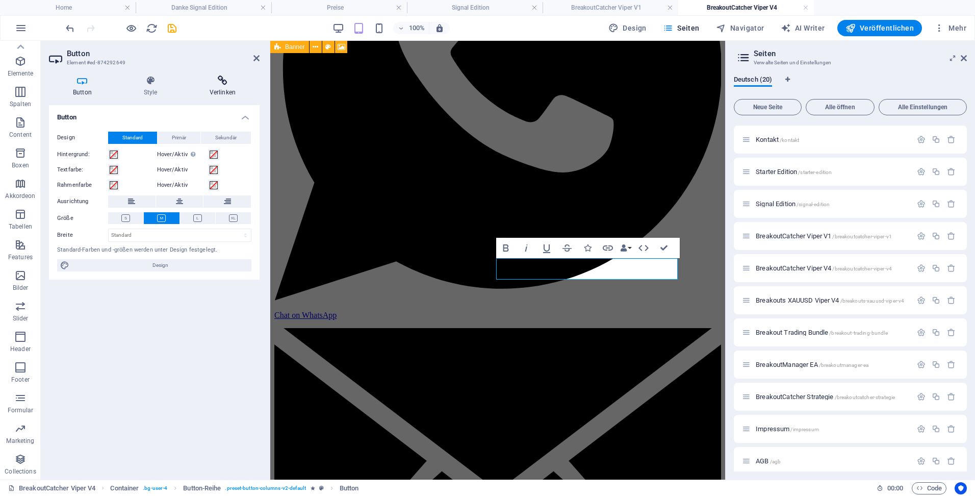
click at [223, 86] on h4 "Verlinken" at bounding box center [223, 85] width 74 height 21
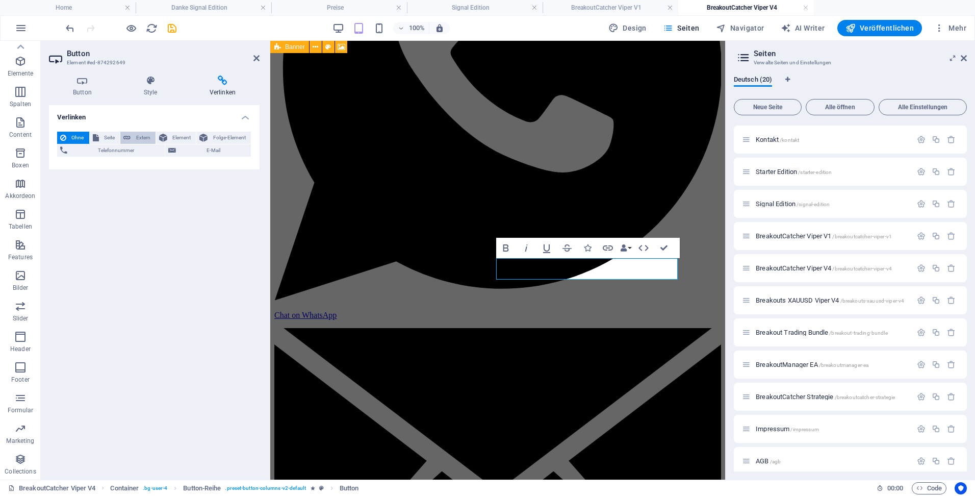
click at [136, 138] on span "Extern" at bounding box center [143, 138] width 19 height 12
select select "blank"
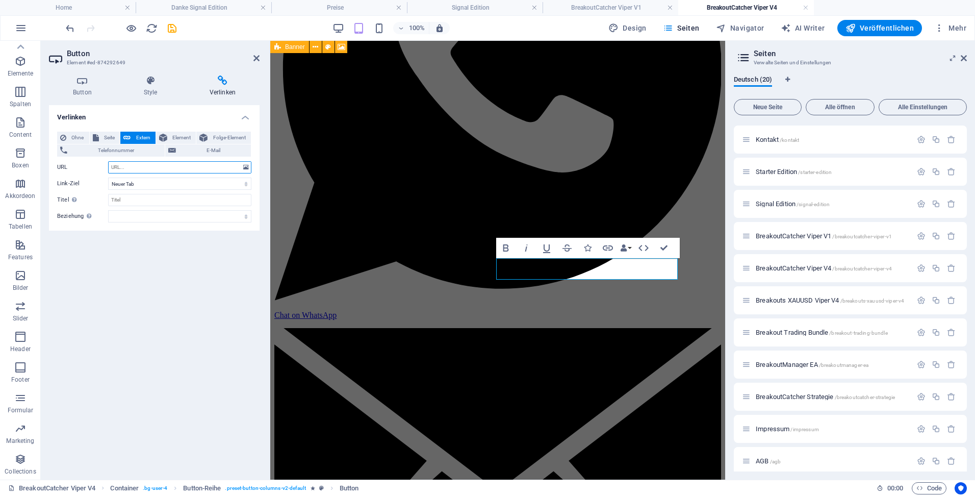
paste input "[URL][DOMAIN_NAME]"
type input "[URL][DOMAIN_NAME]"
click at [148, 198] on input "Titel Zusätzliche Linkbeschreibung, sollte nicht mit dem Linktext identisch sei…" at bounding box center [179, 200] width 143 height 12
click at [138, 199] on input "Jetzt sicherbestellen über Digistore24" at bounding box center [179, 200] width 143 height 12
type input "Jetzt sicher bestellen über Digistore24"
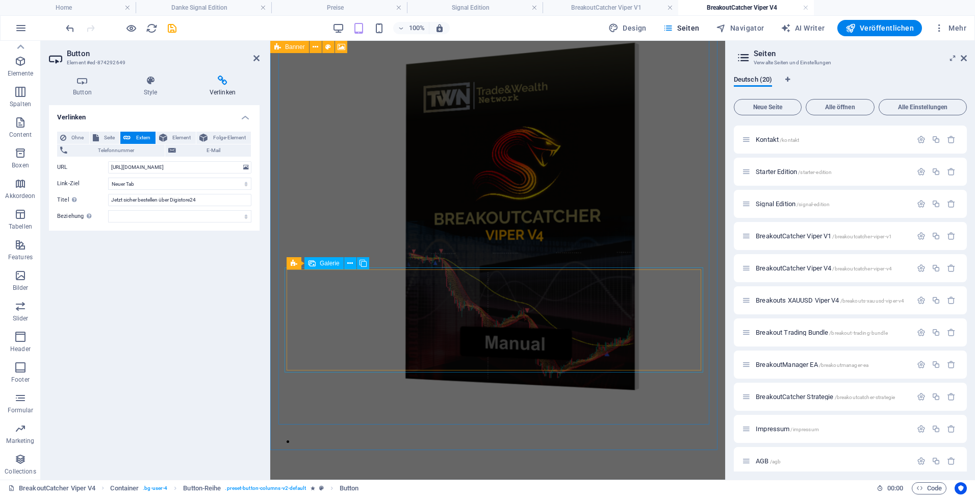
scroll to position [2345, 0]
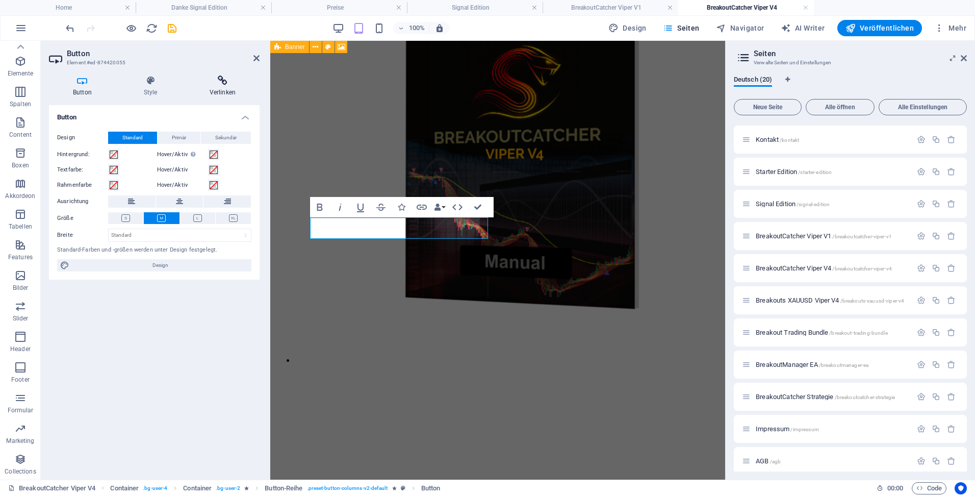
click at [222, 81] on icon at bounding box center [223, 80] width 74 height 10
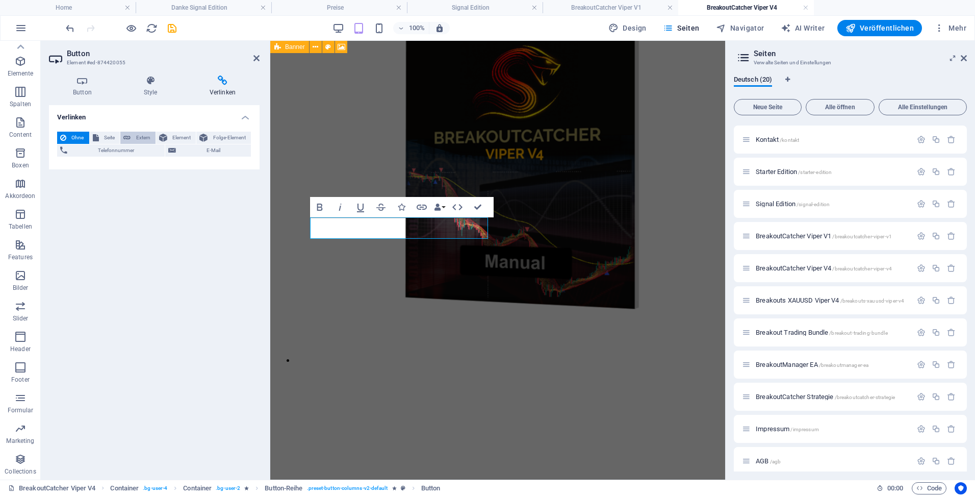
click at [144, 134] on span "Extern" at bounding box center [143, 138] width 19 height 12
select select "blank"
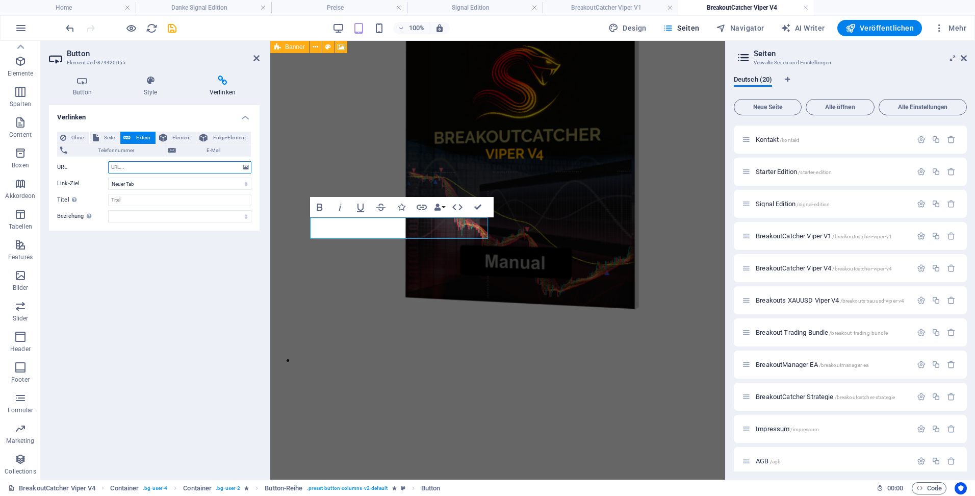
paste input "[URL][DOMAIN_NAME]"
type input "[URL][DOMAIN_NAME]"
click at [143, 202] on input "Titel Zusätzliche Linkbeschreibung, sollte nicht mit dem Linktext identisch sei…" at bounding box center [179, 200] width 143 height 12
type input "Jetzt sicher bestellen über Digistore24"
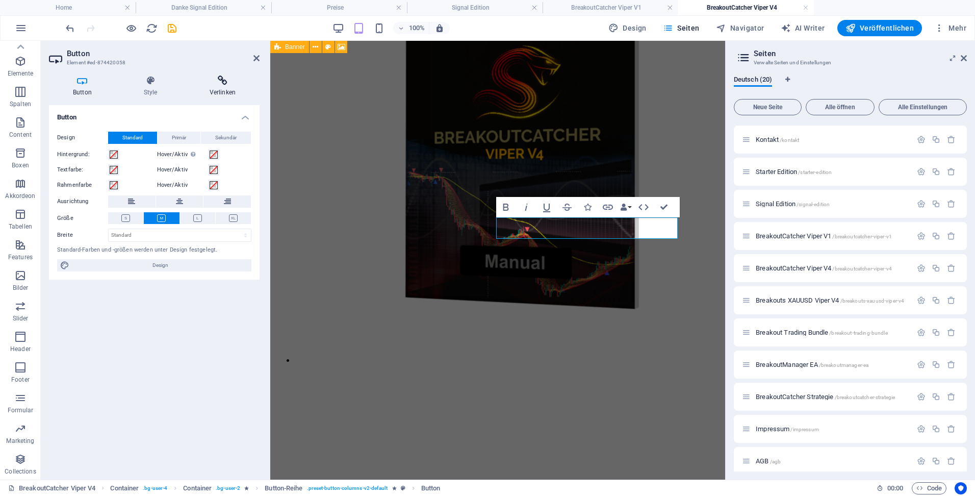
click at [212, 88] on h4 "Verlinken" at bounding box center [223, 85] width 74 height 21
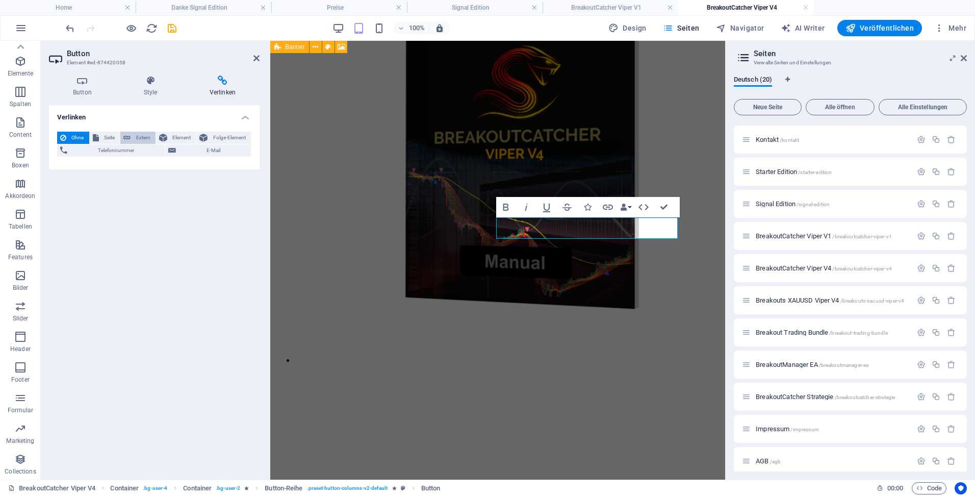
click at [137, 137] on span "Extern" at bounding box center [143, 138] width 19 height 12
select select "blank"
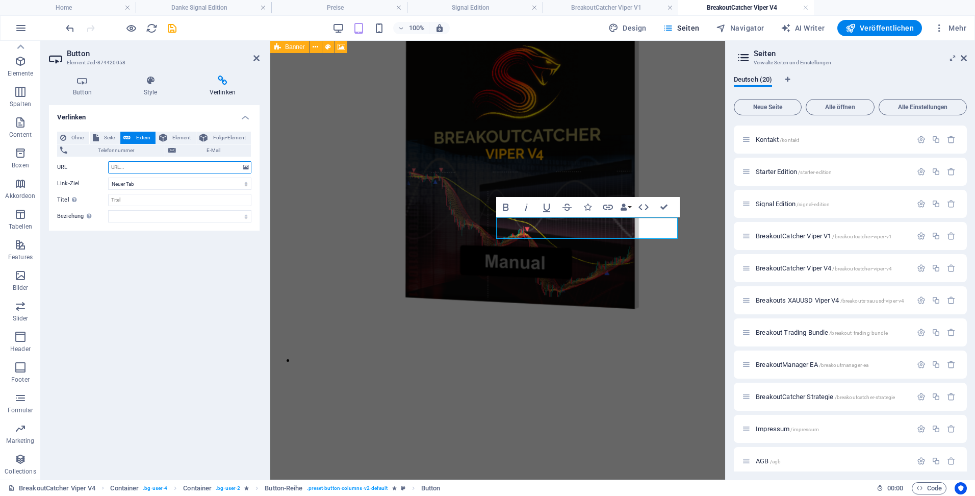
paste input "[URL][DOMAIN_NAME]"
type input "[URL][DOMAIN_NAME]"
click at [138, 203] on input "Titel Zusätzliche Linkbeschreibung, sollte nicht mit dem Linktext identisch sei…" at bounding box center [179, 200] width 143 height 12
click at [336, 285] on div "Ungleiche Spalten" at bounding box center [304, 290] width 68 height 12
type input "Jetzt sicher bestellen über Digistore24"
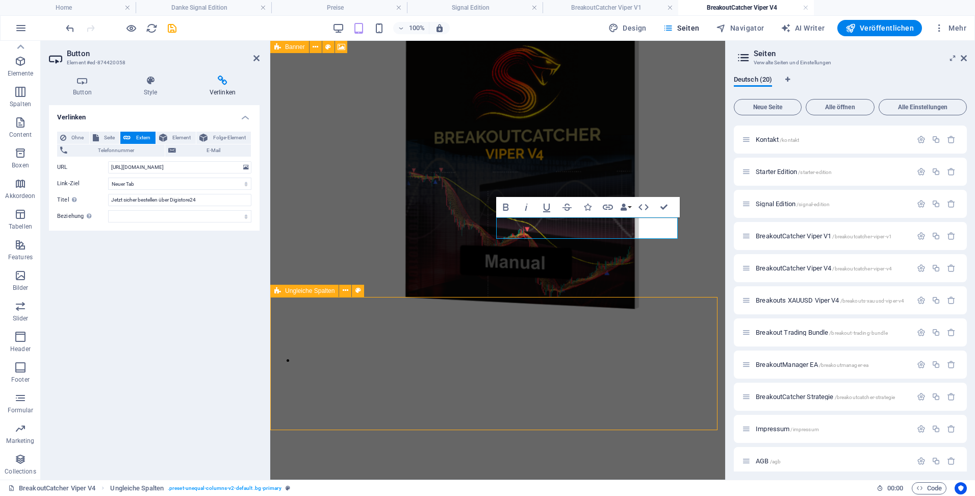
scroll to position [2411, 0]
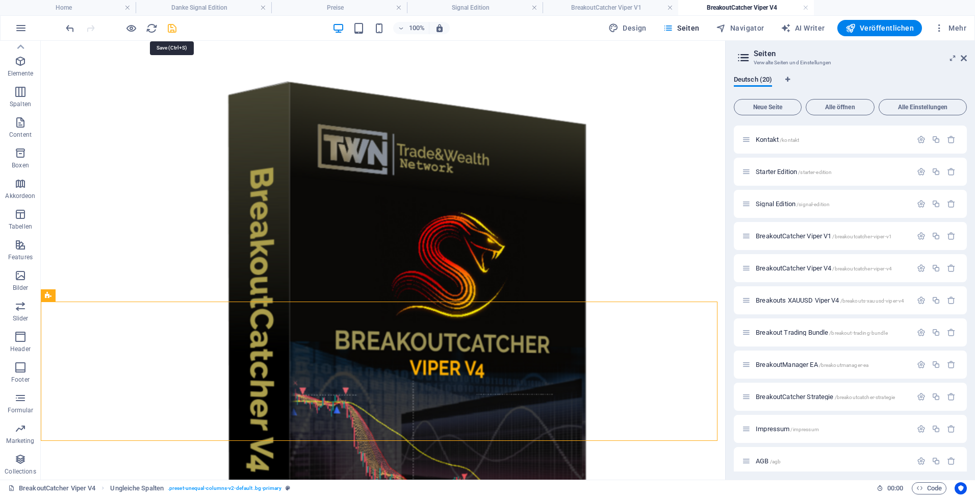
click at [168, 30] on icon "save" at bounding box center [172, 28] width 12 height 12
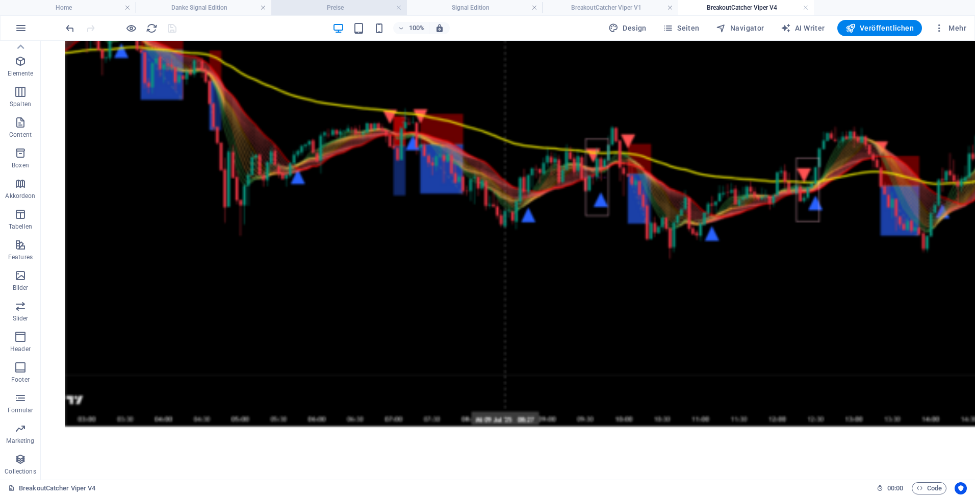
click at [330, 6] on h4 "Preise" at bounding box center [339, 7] width 136 height 11
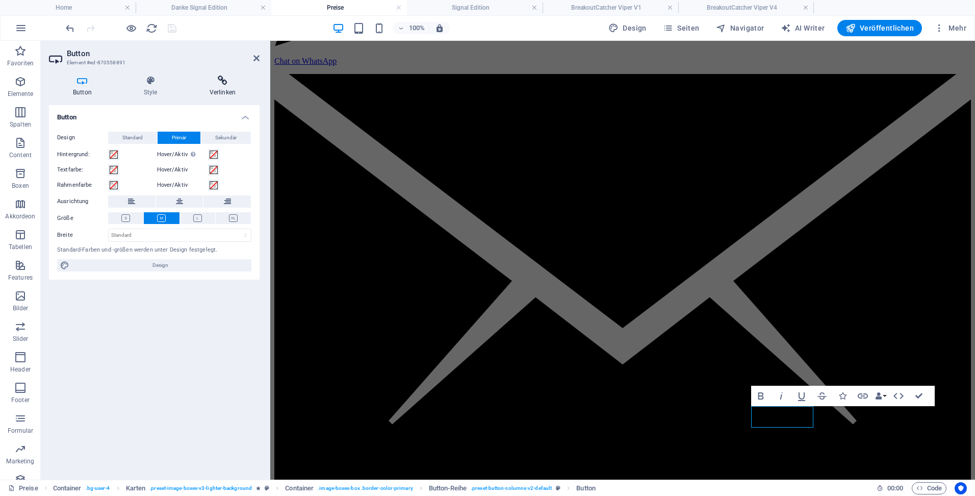
click at [224, 82] on icon at bounding box center [223, 80] width 74 height 10
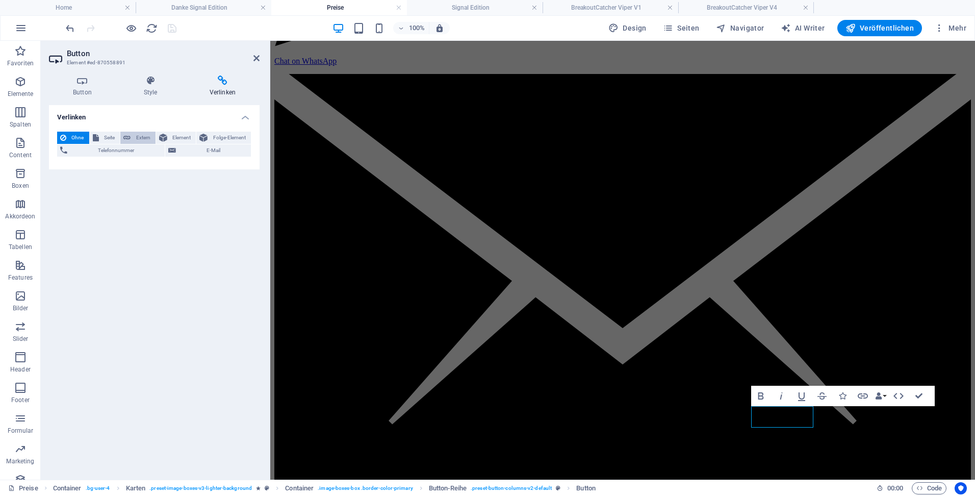
click at [134, 134] on span "Extern" at bounding box center [143, 138] width 19 height 12
select select "blank"
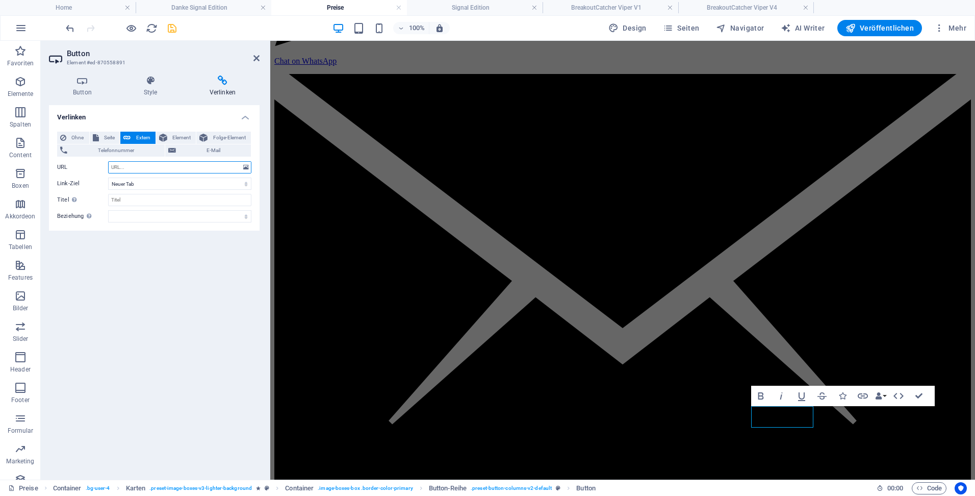
click at [133, 165] on input "URL" at bounding box center [179, 167] width 143 height 12
paste input "[URL][DOMAIN_NAME]"
type input "[URL][DOMAIN_NAME]"
click at [133, 197] on input "Titel Zusätzliche Linkbeschreibung, sollte nicht mit dem Linktext identisch sei…" at bounding box center [179, 200] width 143 height 12
type input "Jetzt sicher bestellen über Digistore24"
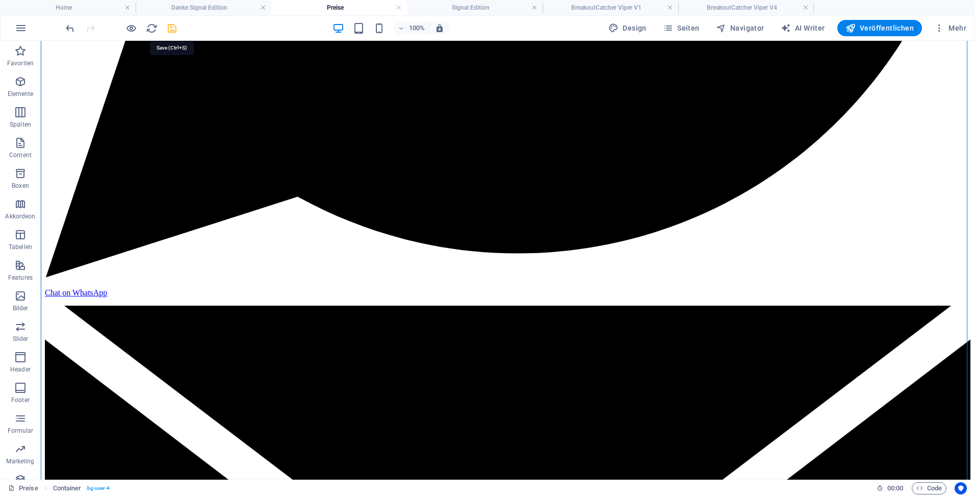
click at [171, 24] on icon "save" at bounding box center [172, 28] width 12 height 12
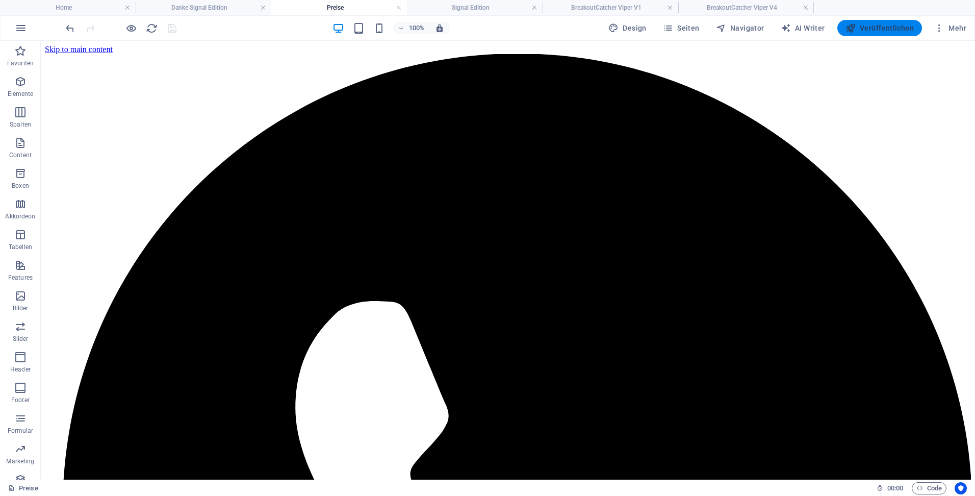
click at [885, 30] on span "Veröffentlichen" at bounding box center [879, 28] width 68 height 10
